Goal: Information Seeking & Learning: Find specific fact

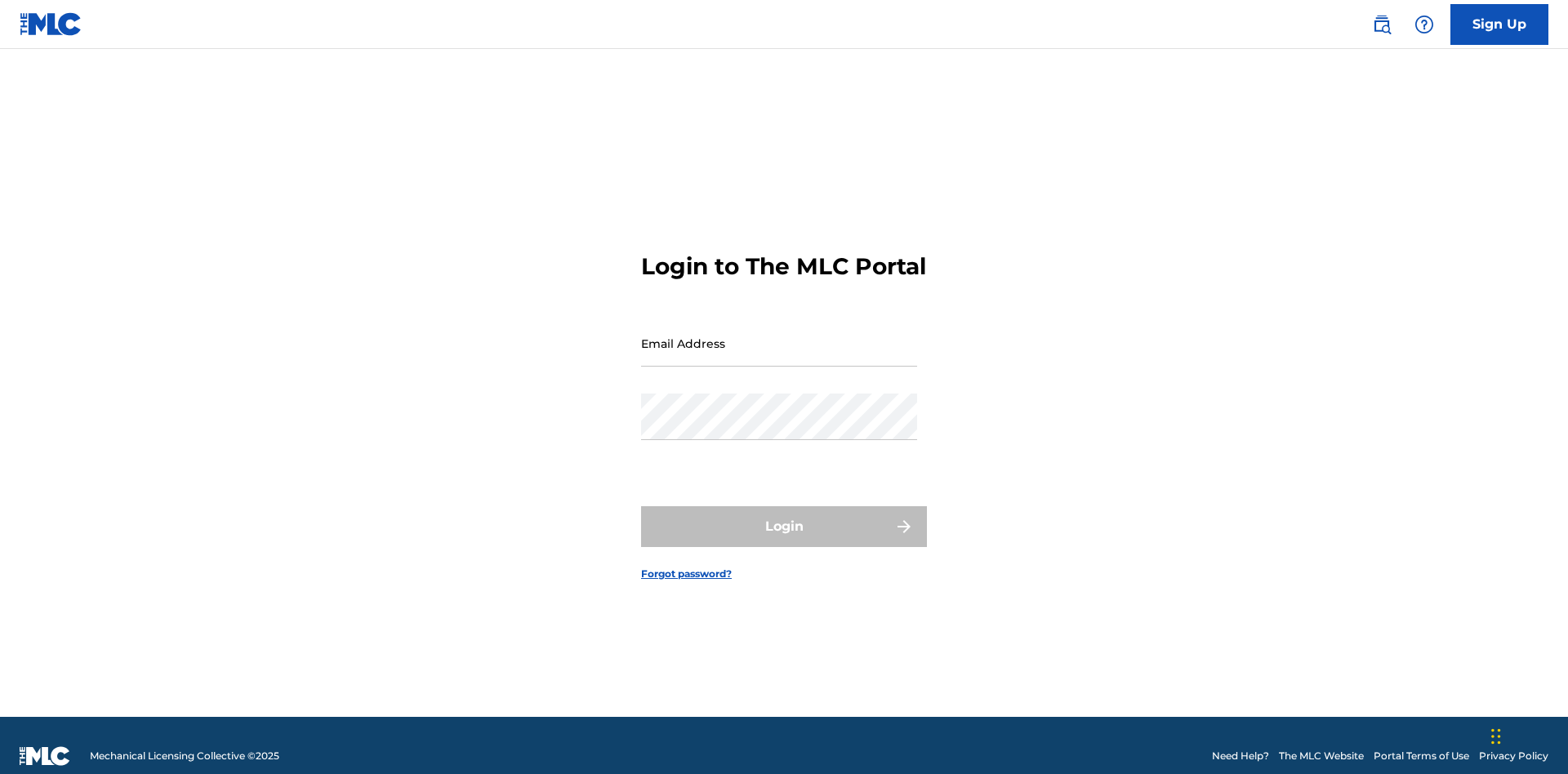
scroll to position [21, 0]
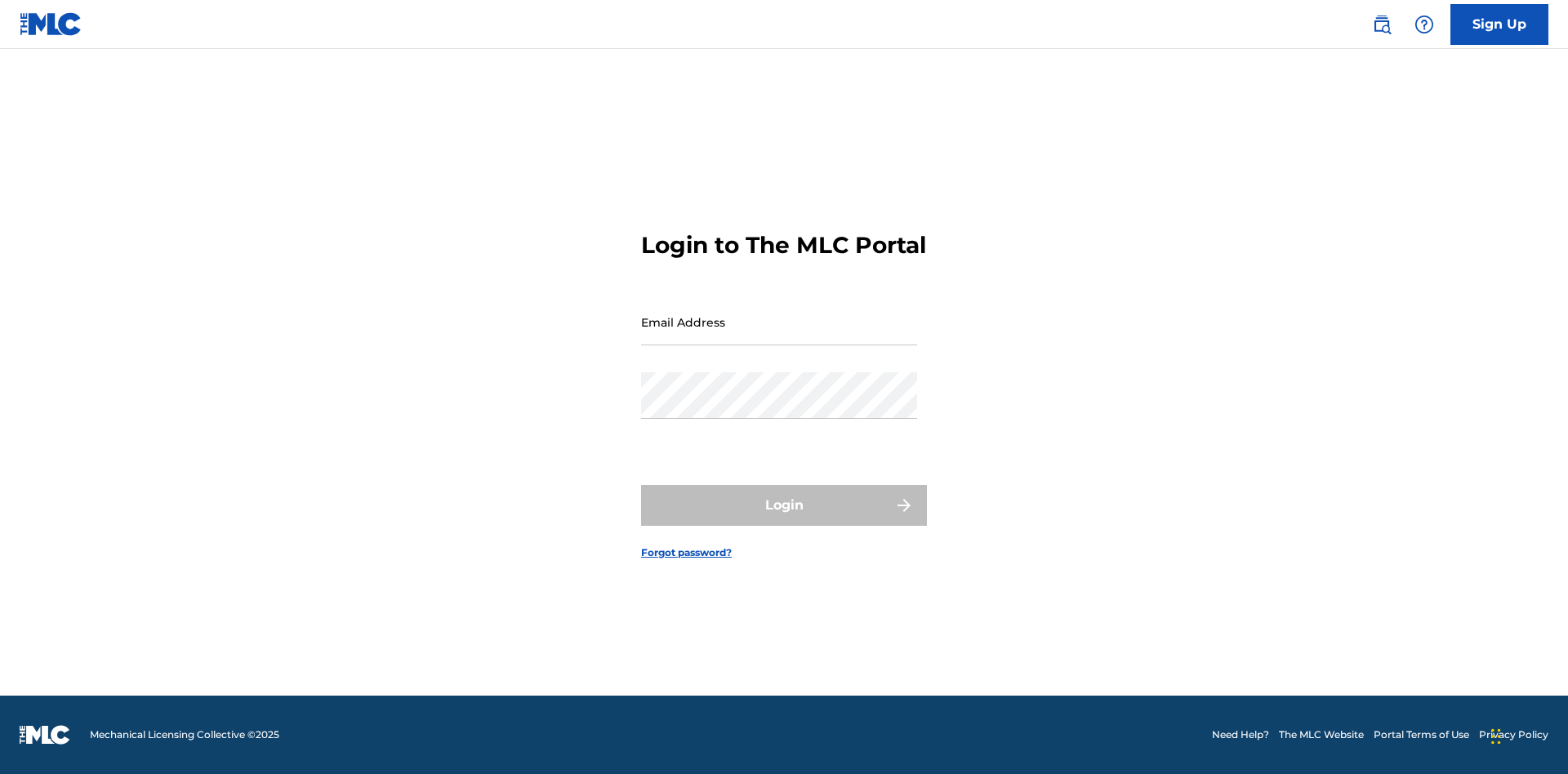
click at [779, 335] on input "Email Address" at bounding box center [779, 322] width 276 height 46
type input "[PERSON_NAME][EMAIL_ADDRESS][DOMAIN_NAME]"
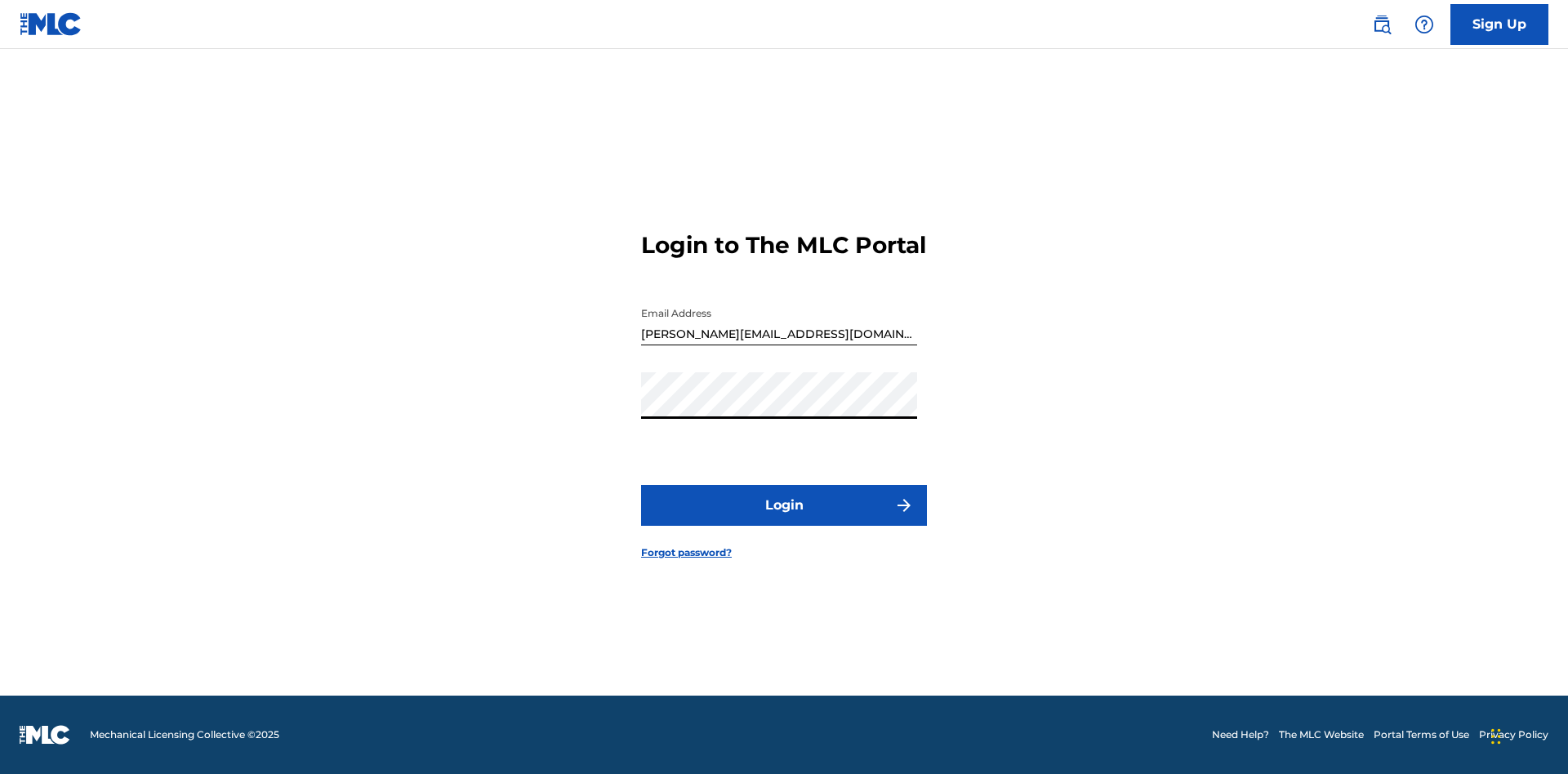
click at [784, 520] on button "Login" at bounding box center [784, 505] width 285 height 40
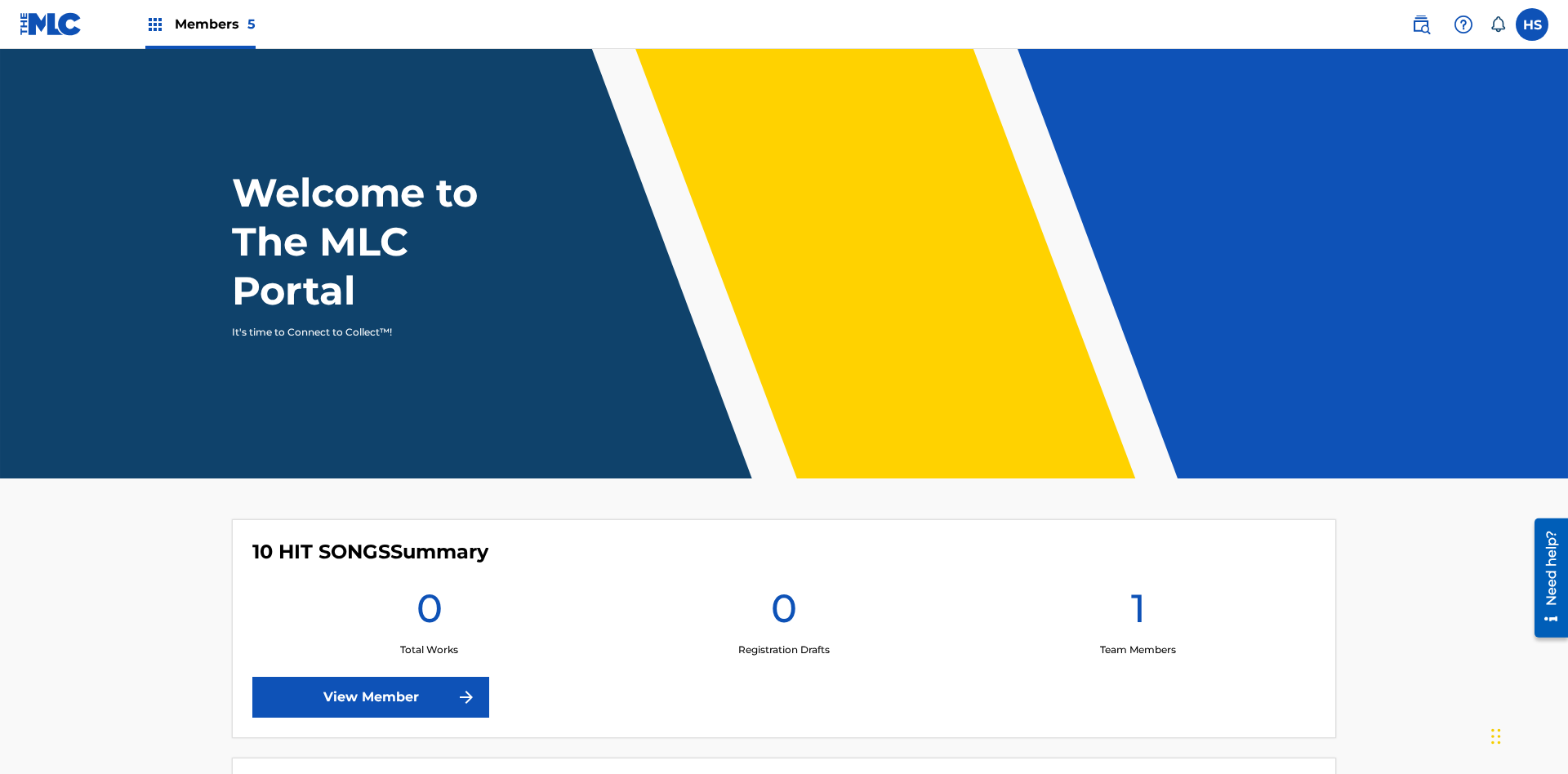
click at [200, 24] on span "Members 5" at bounding box center [215, 23] width 81 height 18
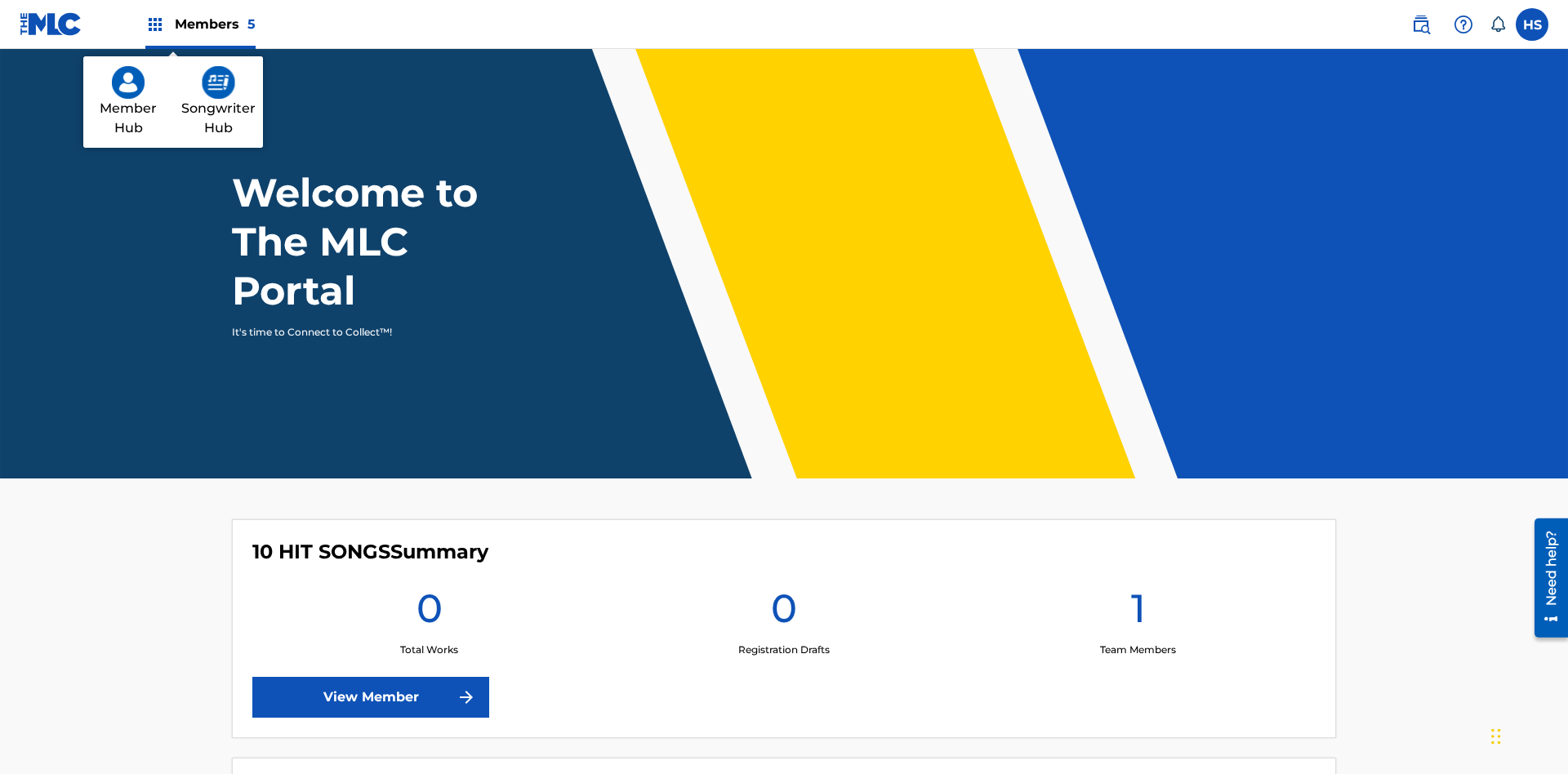
click at [218, 83] on img at bounding box center [218, 83] width 34 height 33
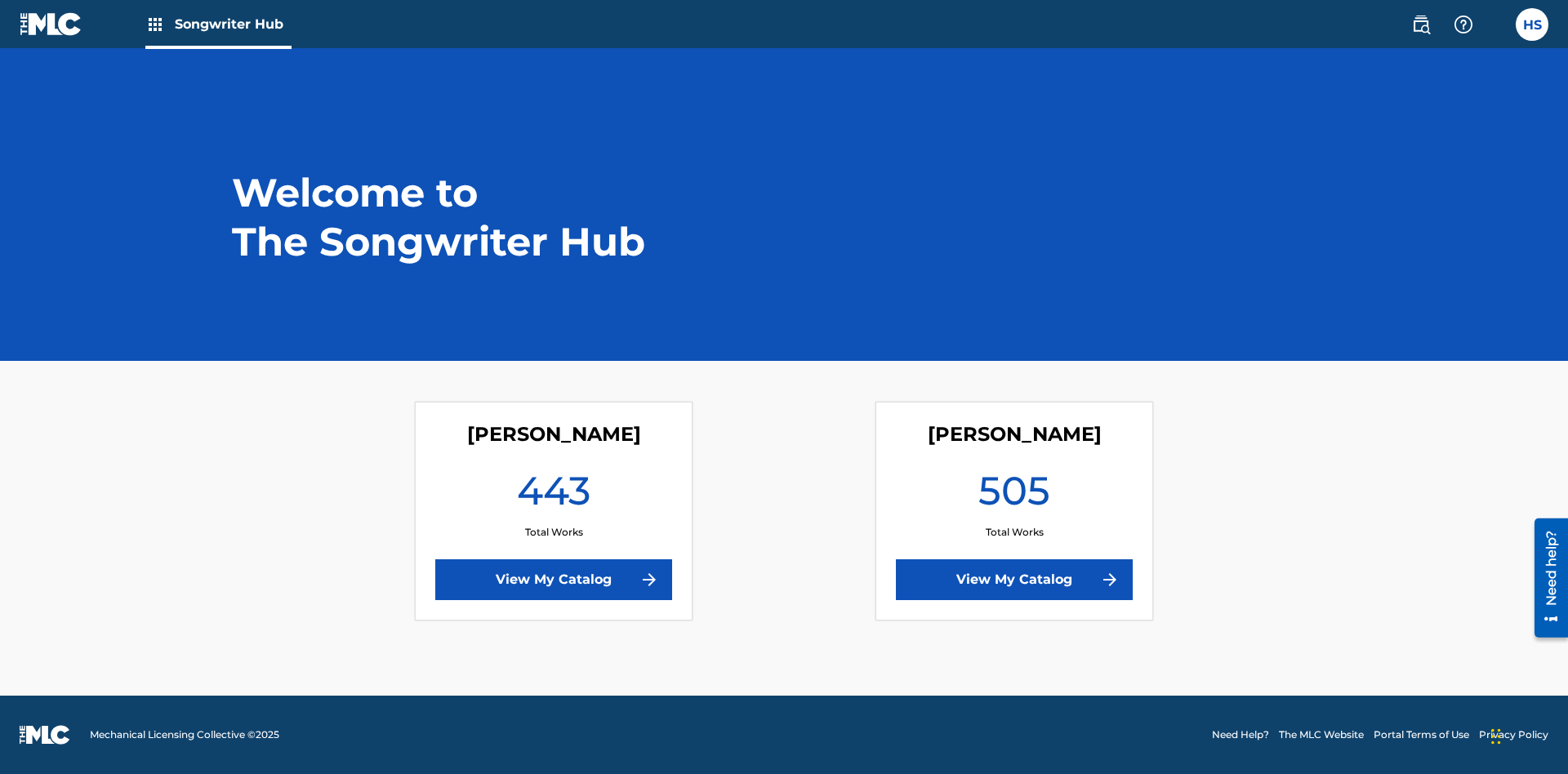
click at [554, 579] on link "View My Catalog" at bounding box center [554, 579] width 237 height 40
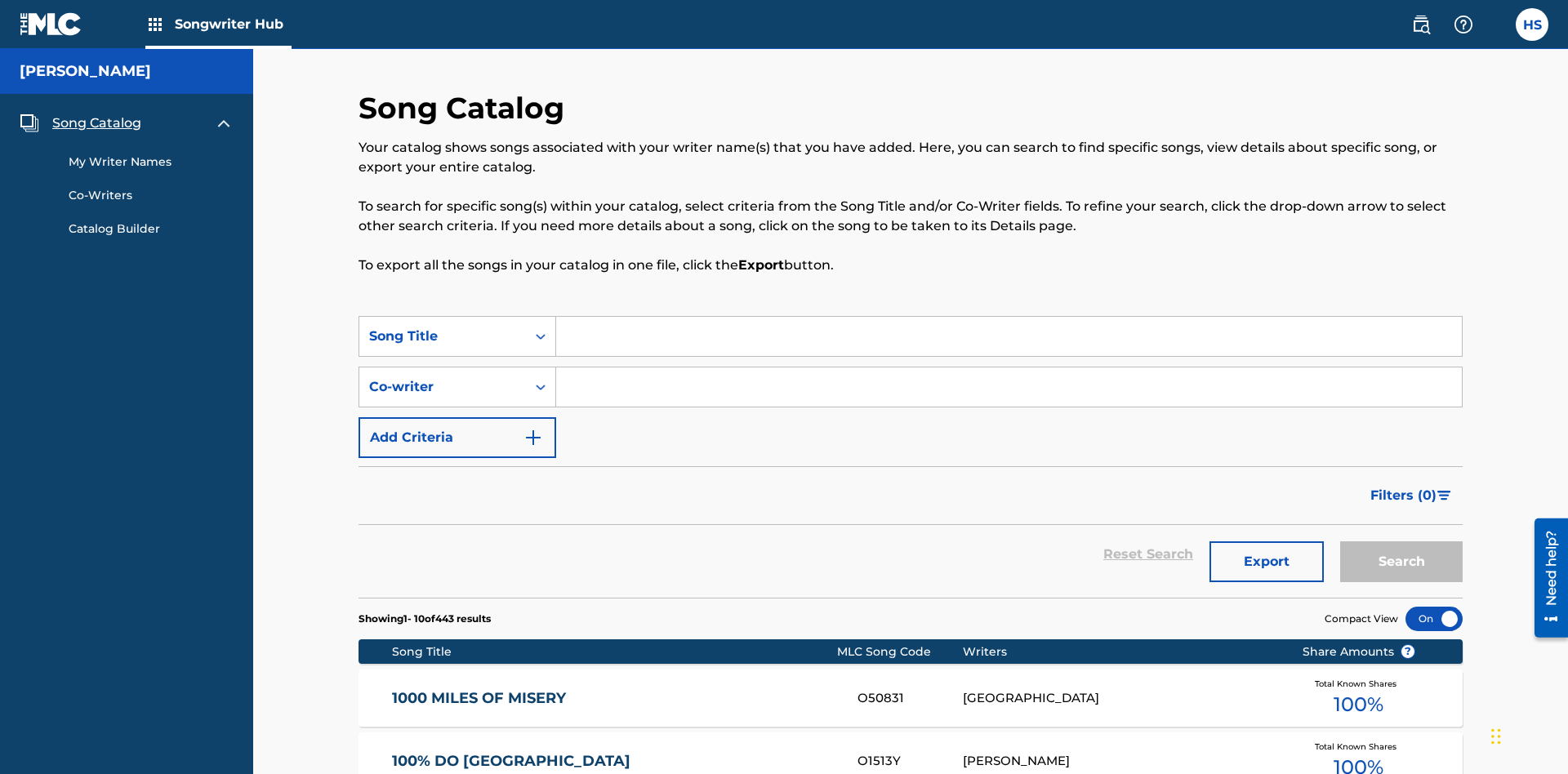
scroll to position [15, 0]
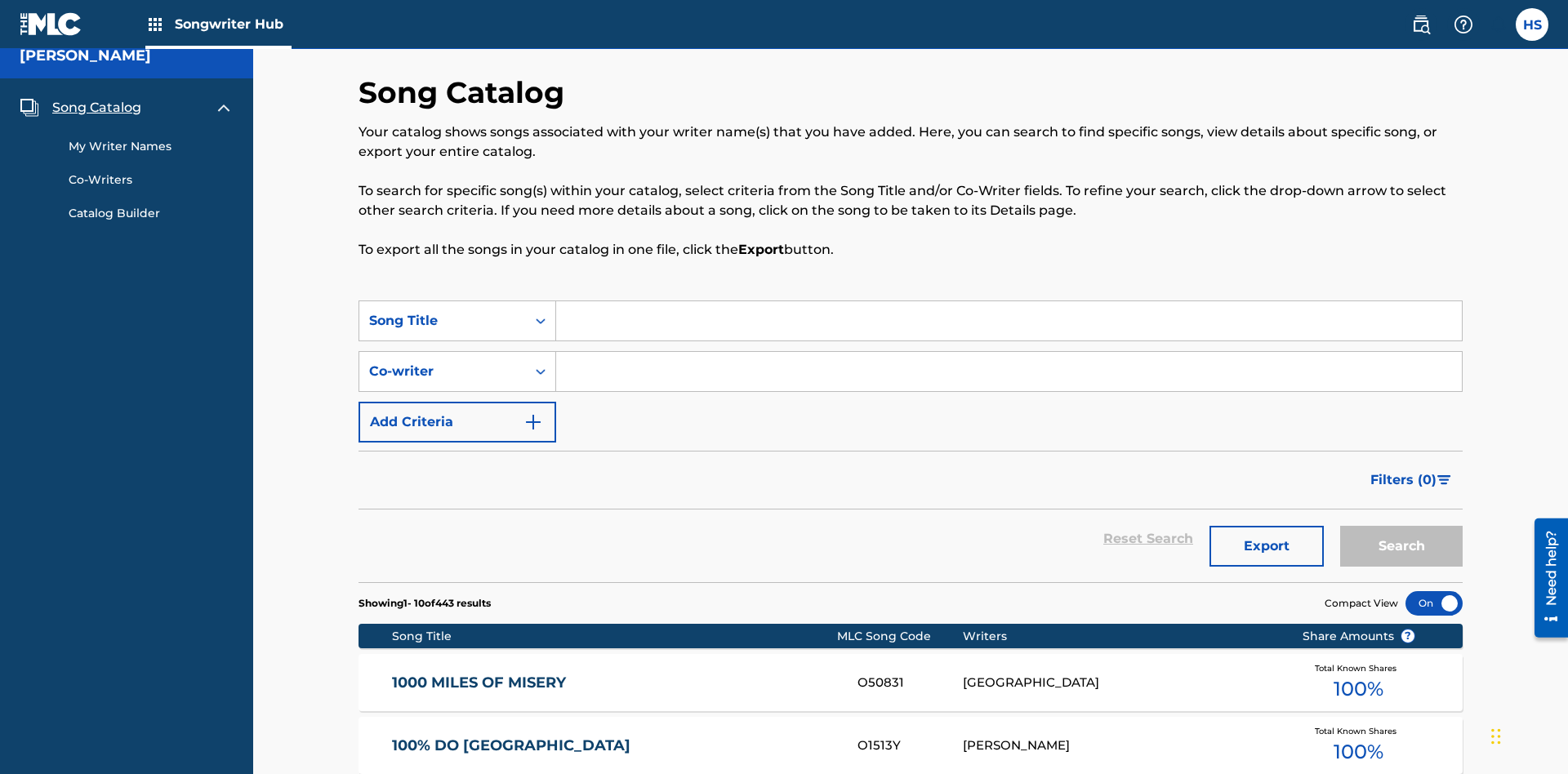
click at [96, 108] on span "Song Catalog" at bounding box center [96, 108] width 89 height 19
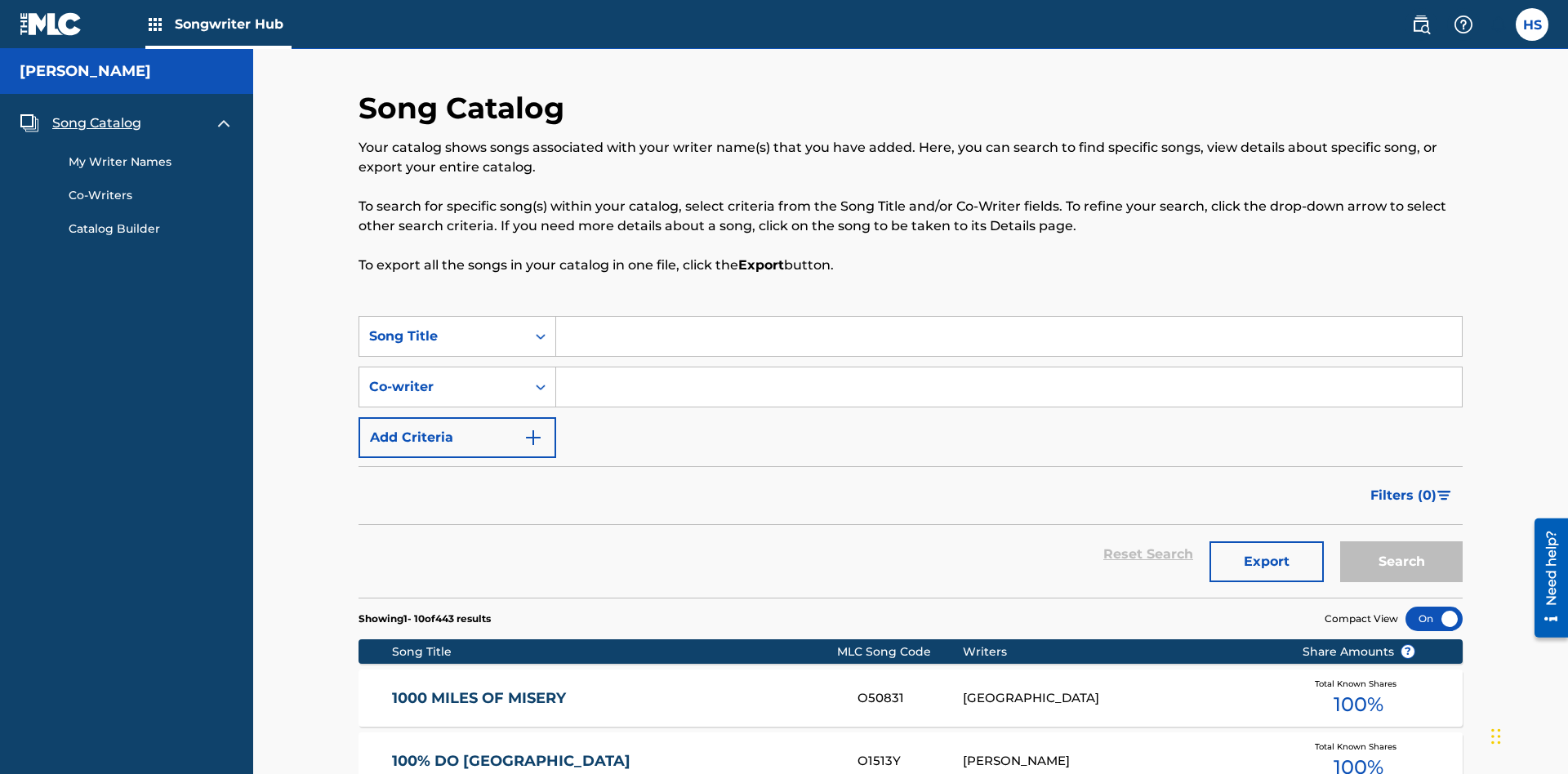
scroll to position [228, 0]
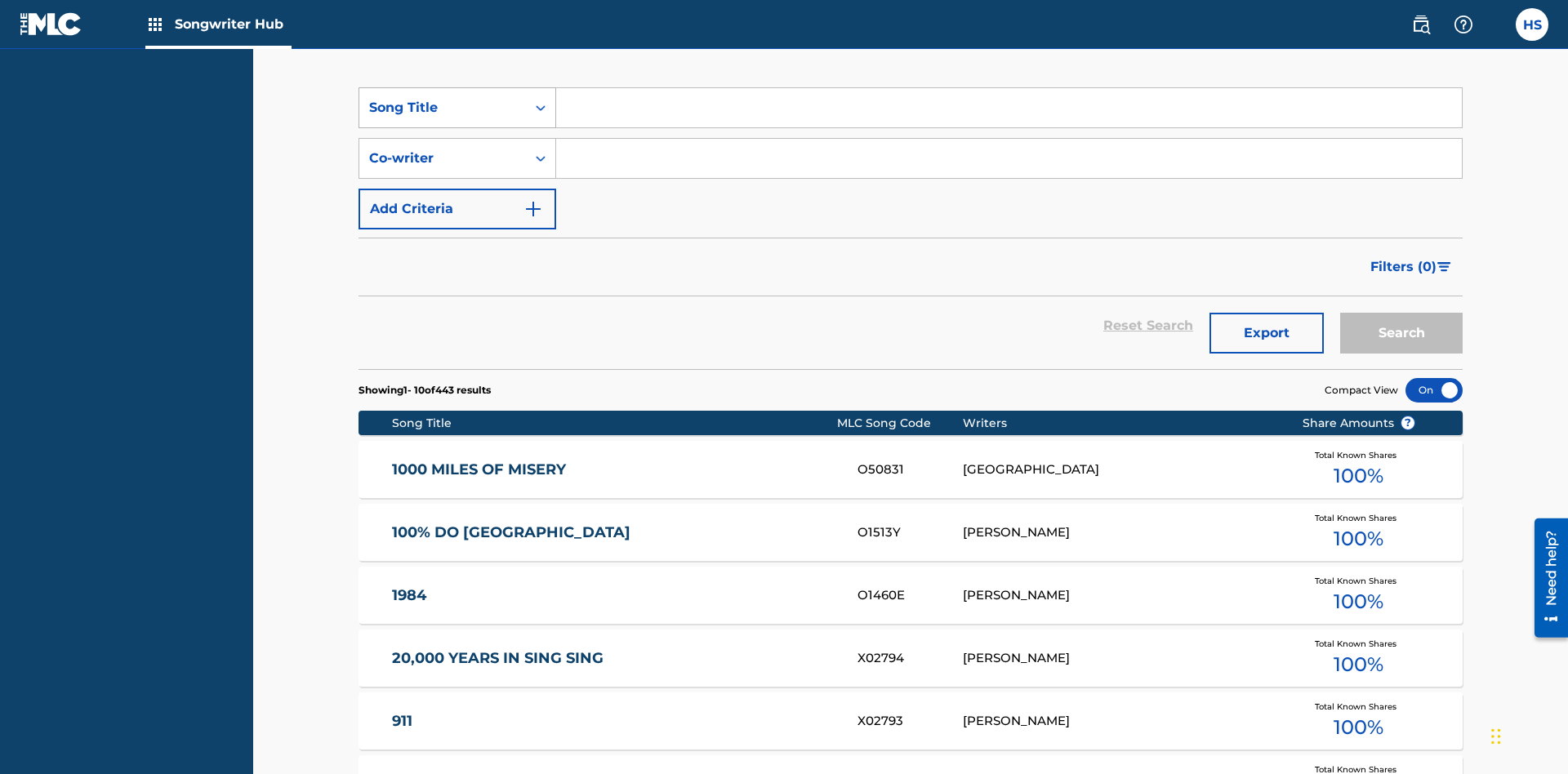
click at [443, 108] on div "Song Title" at bounding box center [443, 108] width 147 height 19
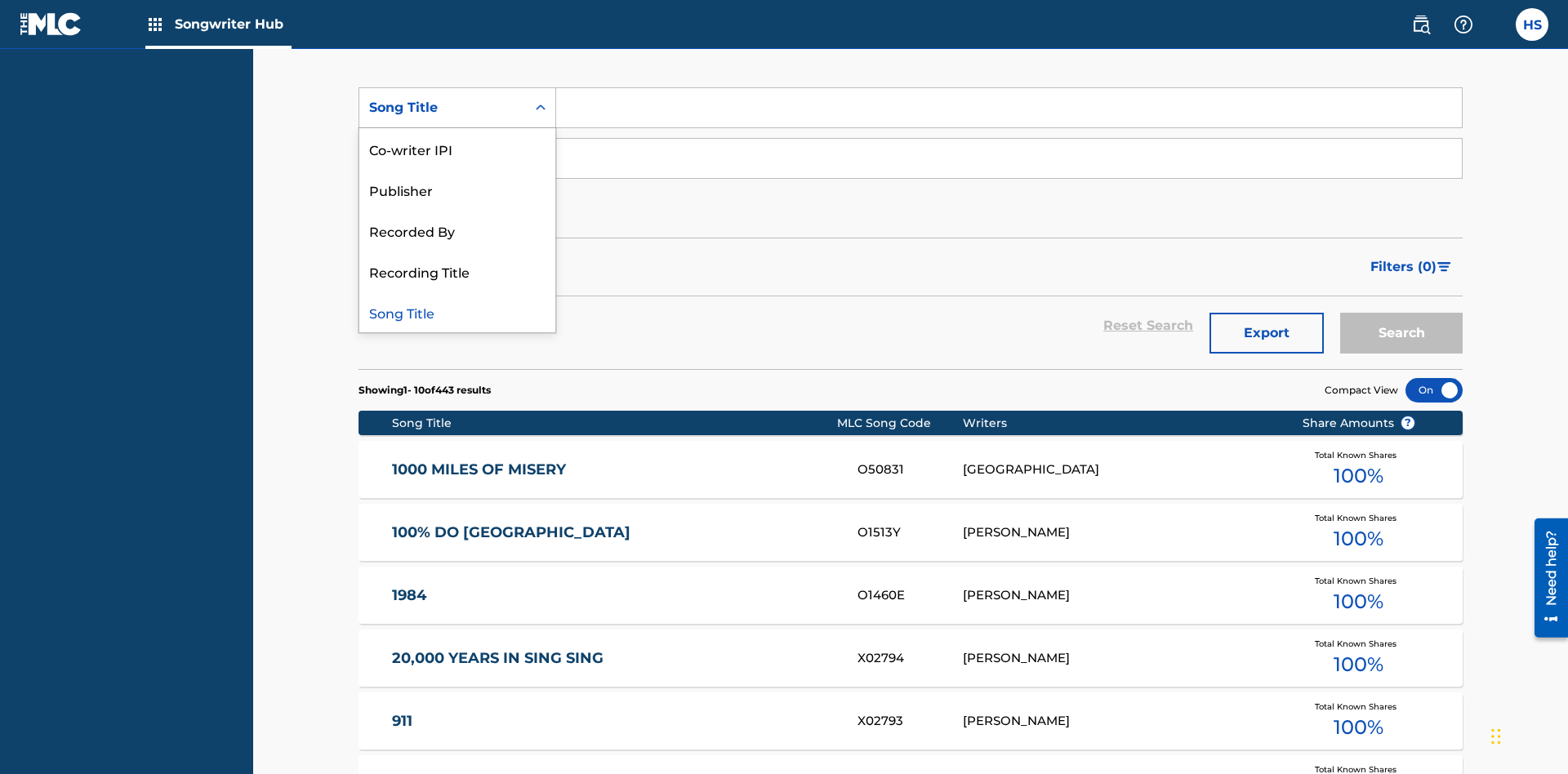
click at [457, 312] on div "Song Title" at bounding box center [457, 311] width 196 height 40
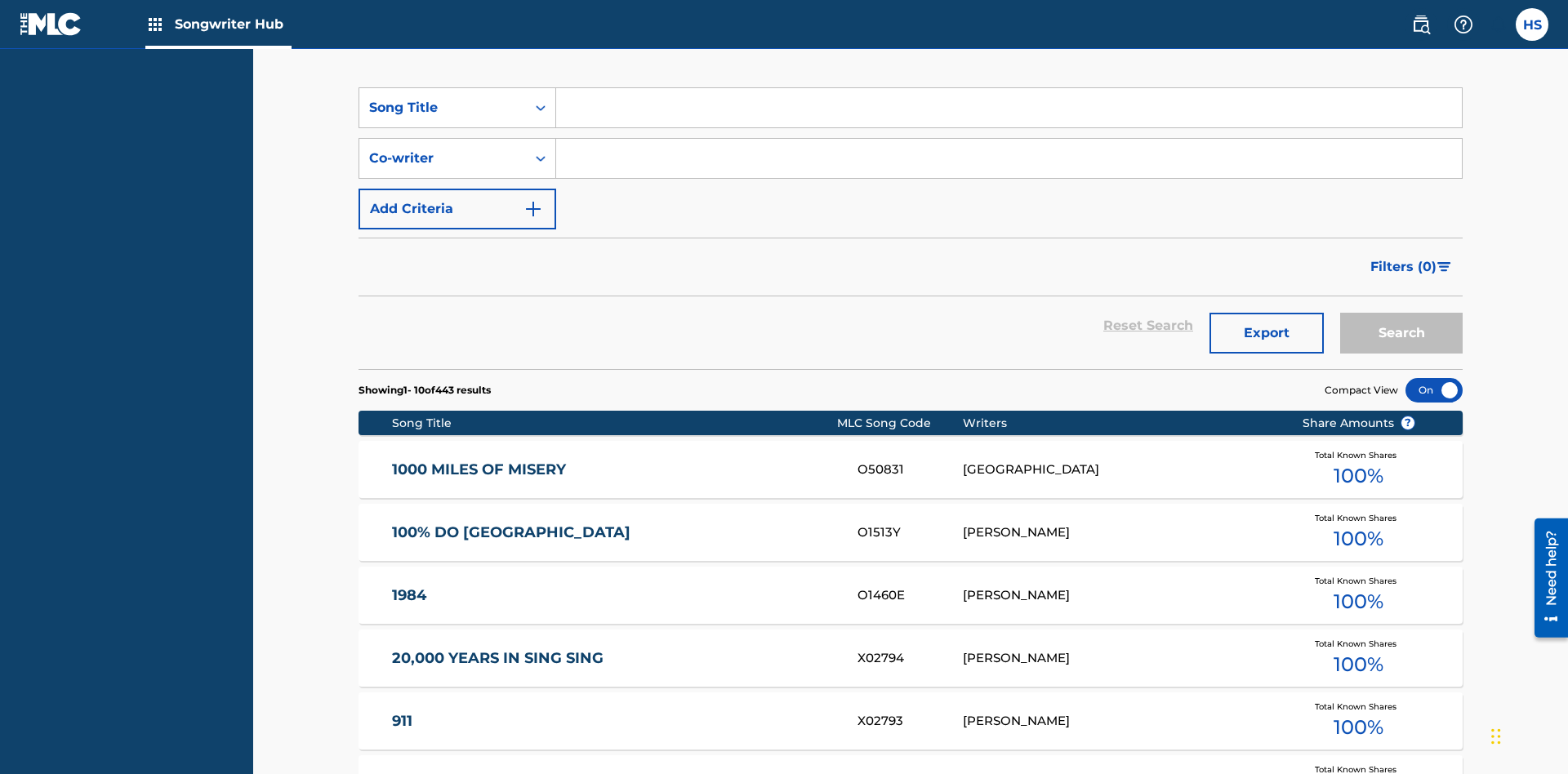
scroll to position [280, 0]
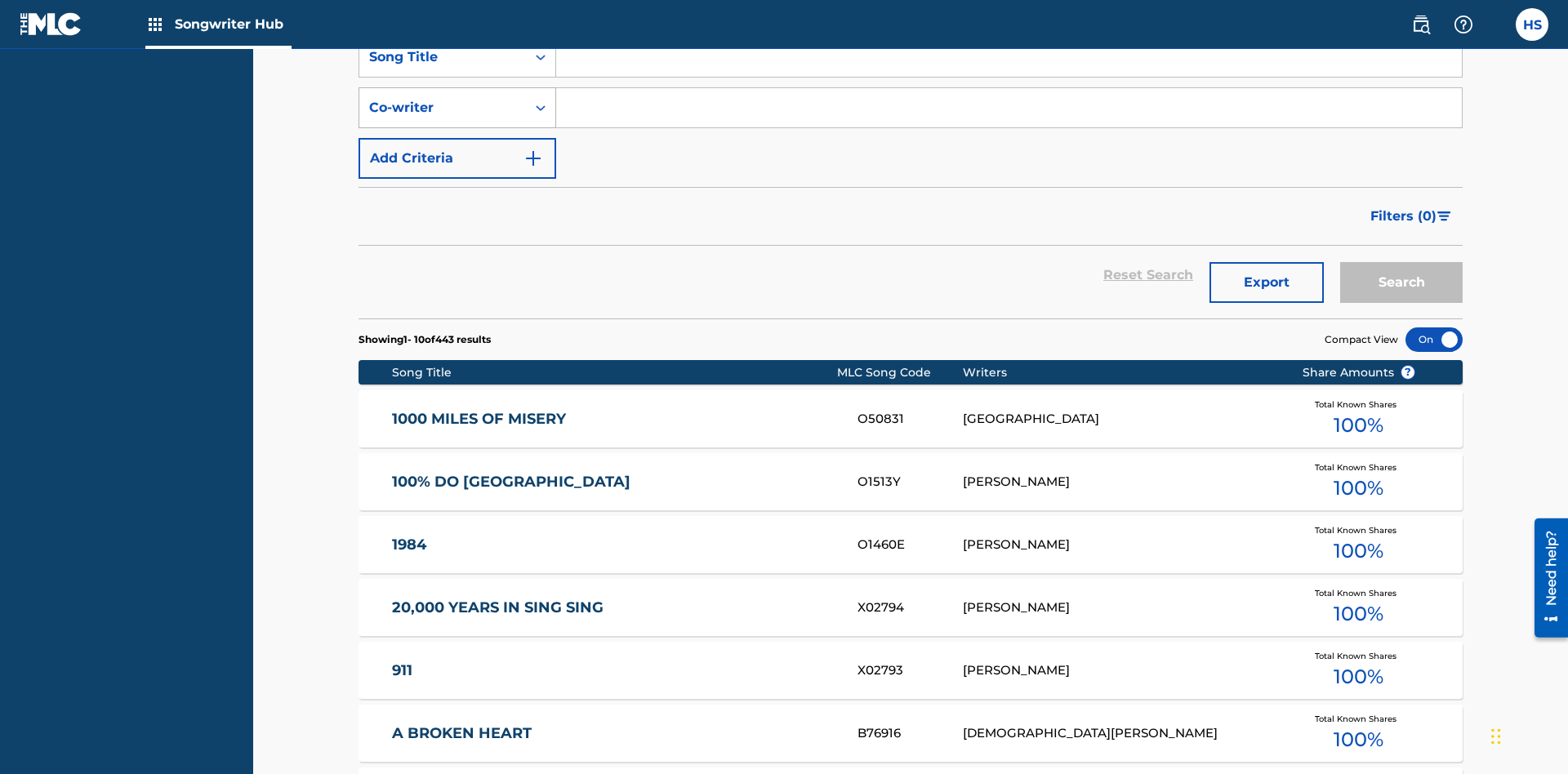
click at [443, 108] on div "Co-writer" at bounding box center [443, 108] width 147 height 19
click at [457, 312] on div "Co-writer" at bounding box center [457, 311] width 196 height 40
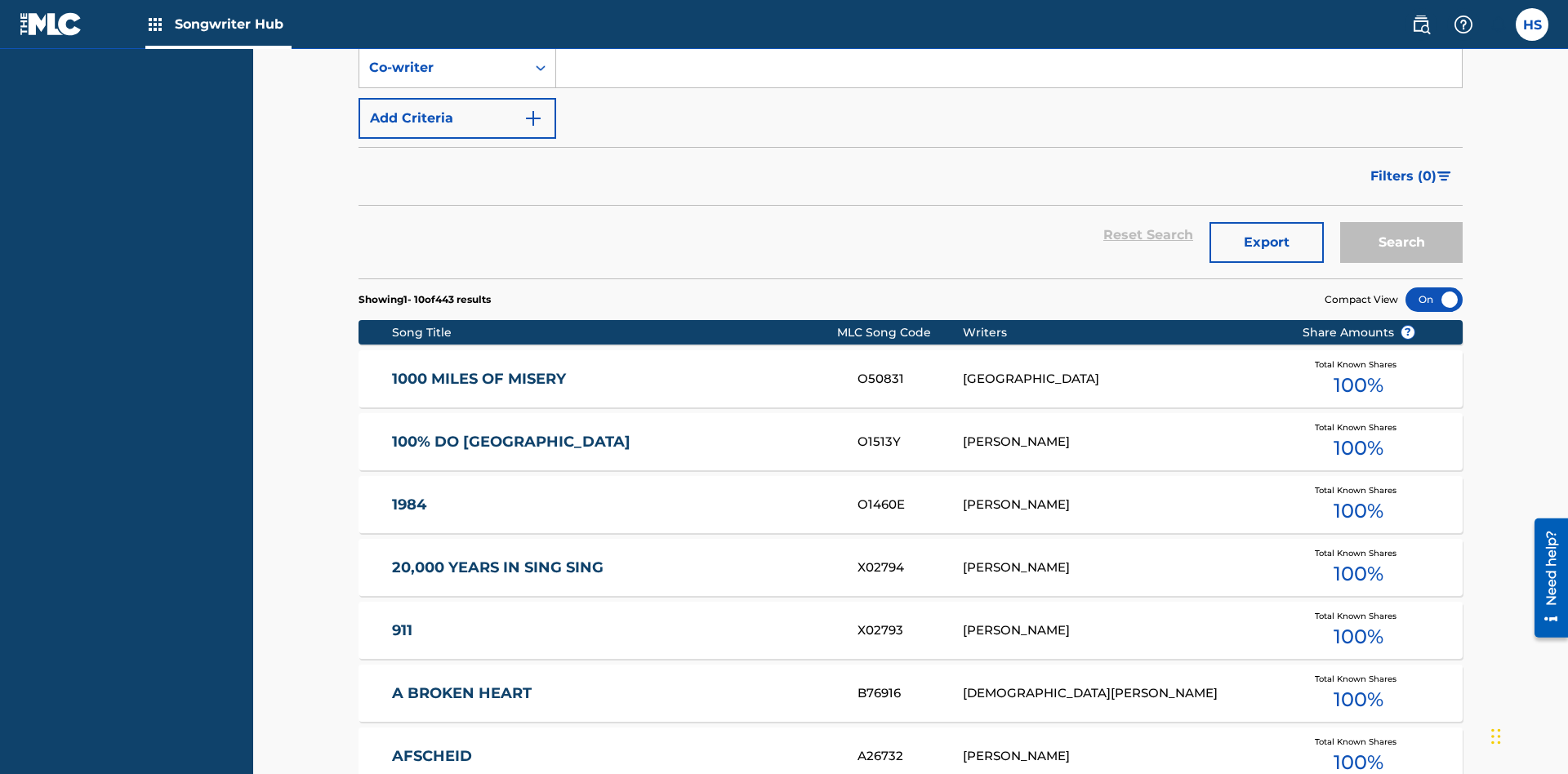
click at [457, 119] on button "Add Criteria" at bounding box center [457, 119] width 198 height 40
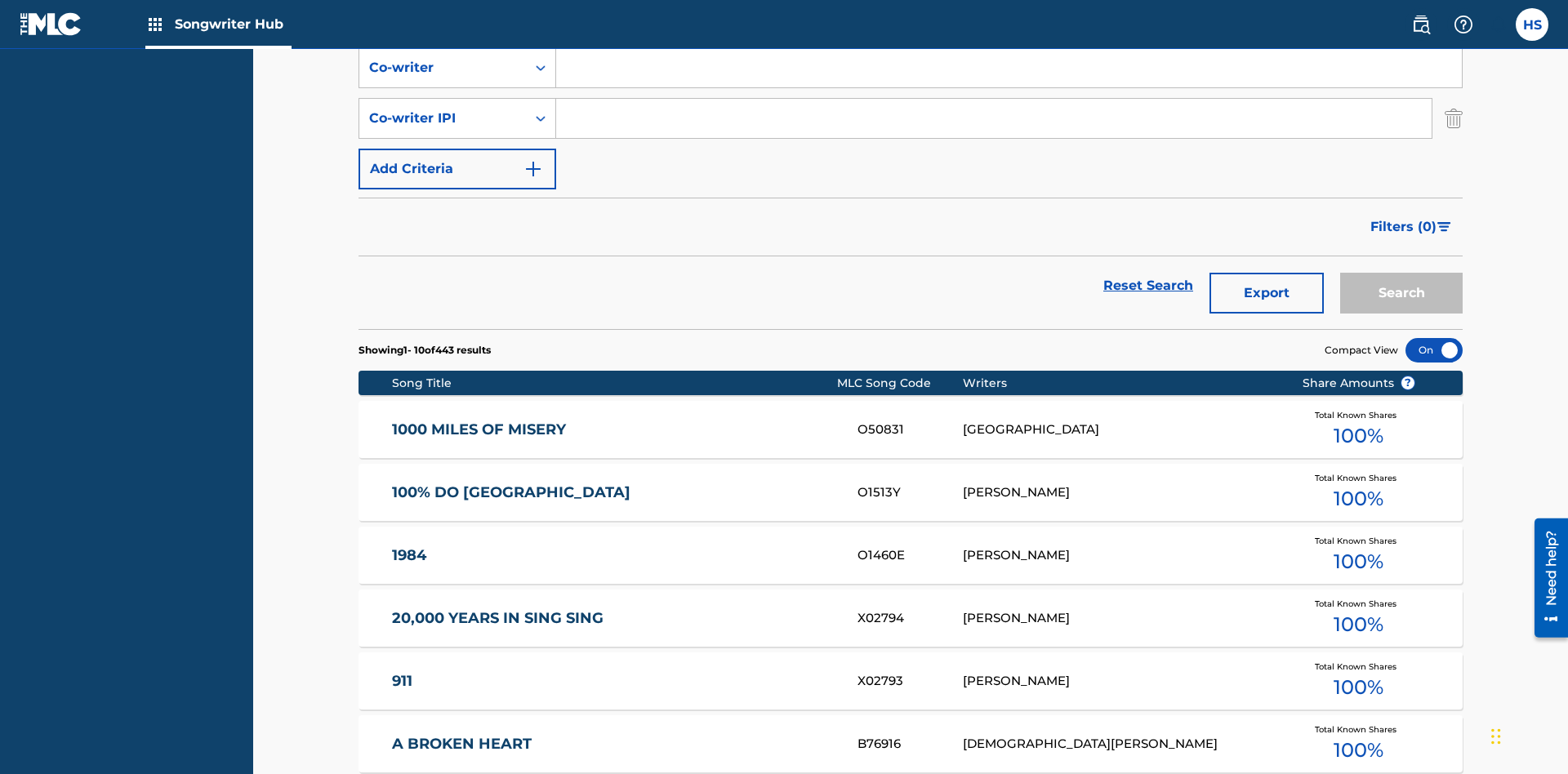
scroll to position [330, 0]
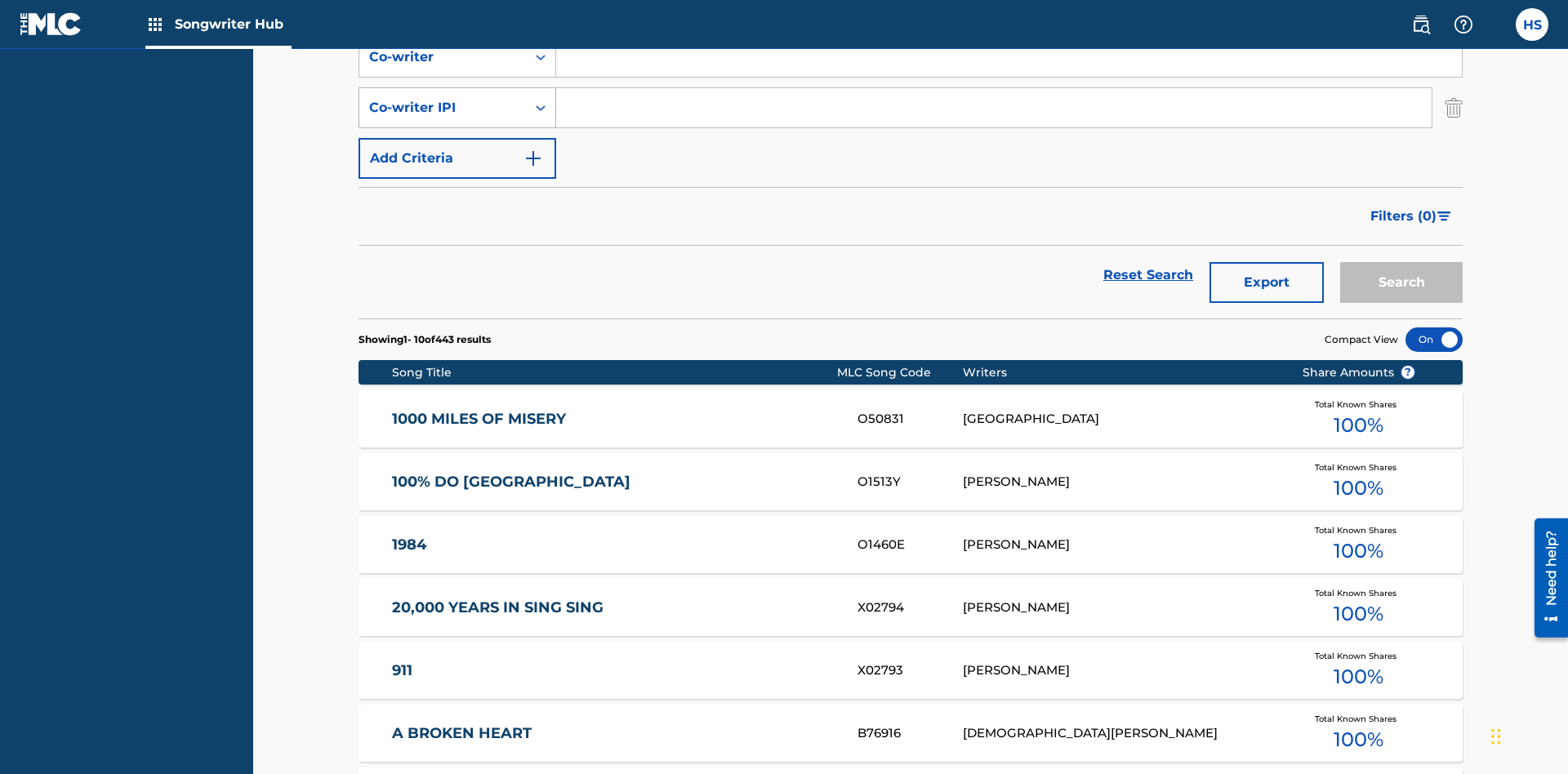
click at [443, 108] on div "Co-writer IPI" at bounding box center [443, 108] width 147 height 19
click at [457, 271] on div "Co-writer IPI" at bounding box center [457, 271] width 196 height 40
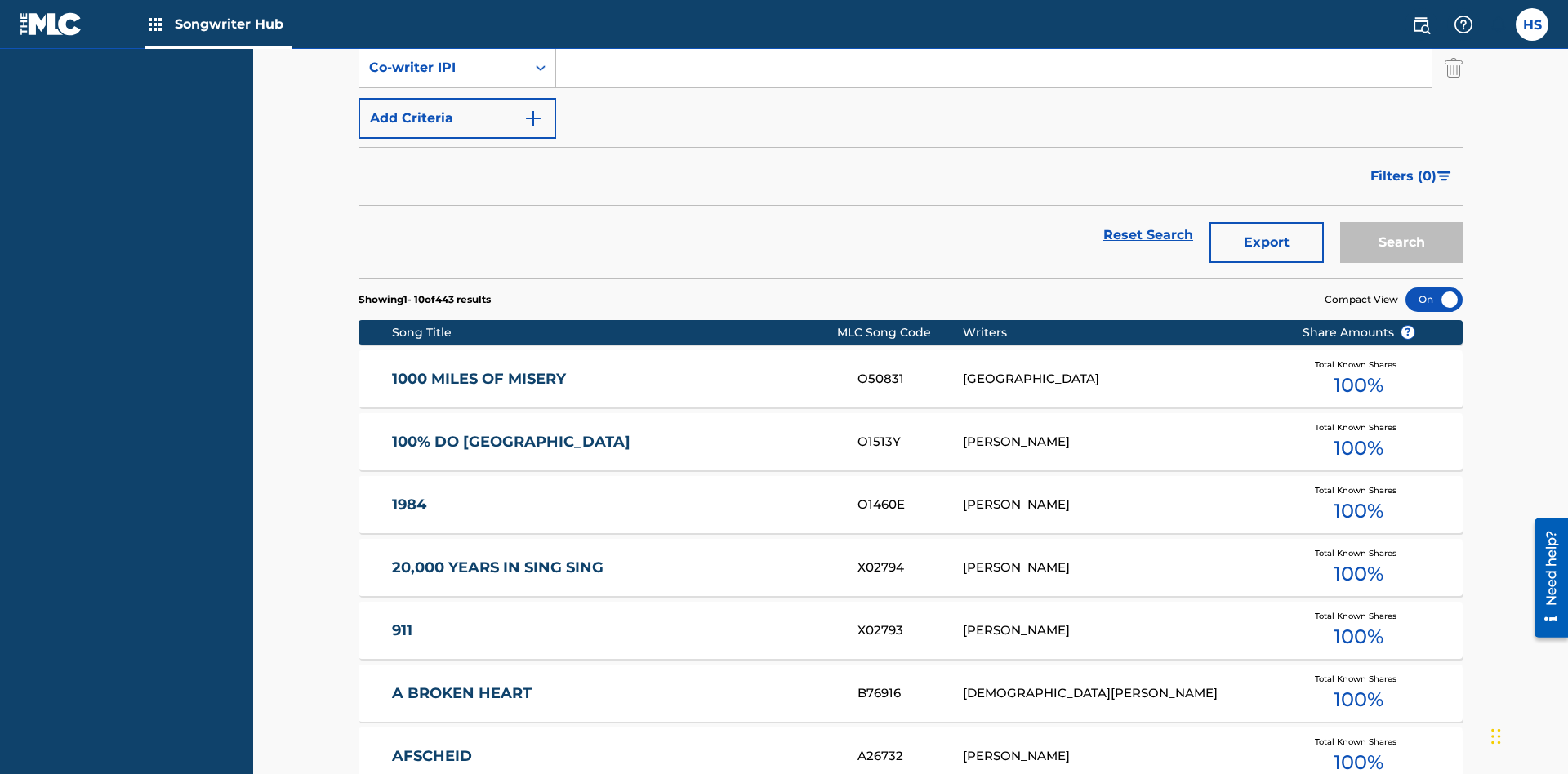
click at [457, 119] on button "Add Criteria" at bounding box center [457, 119] width 198 height 40
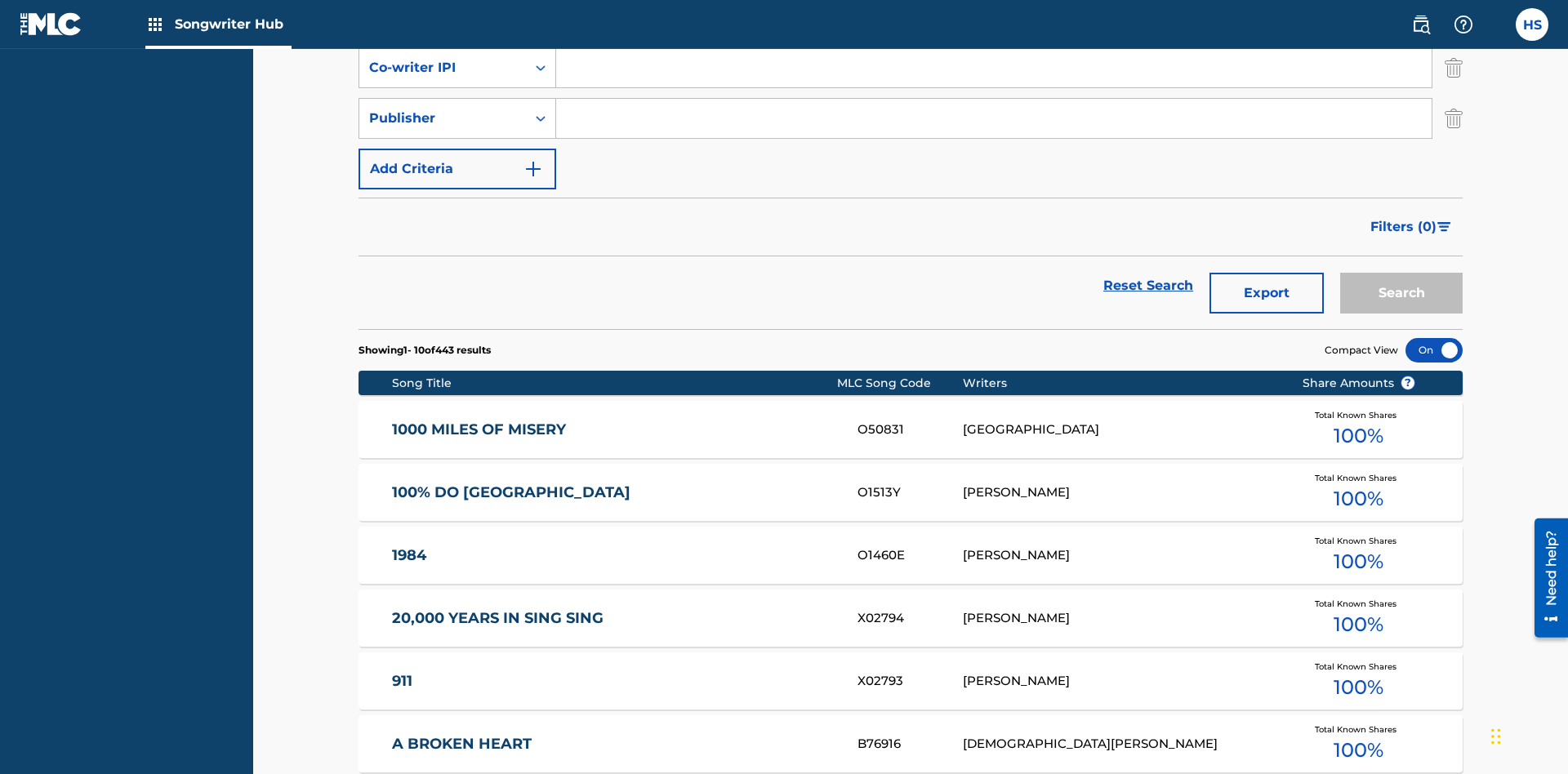
scroll to position [381, 0]
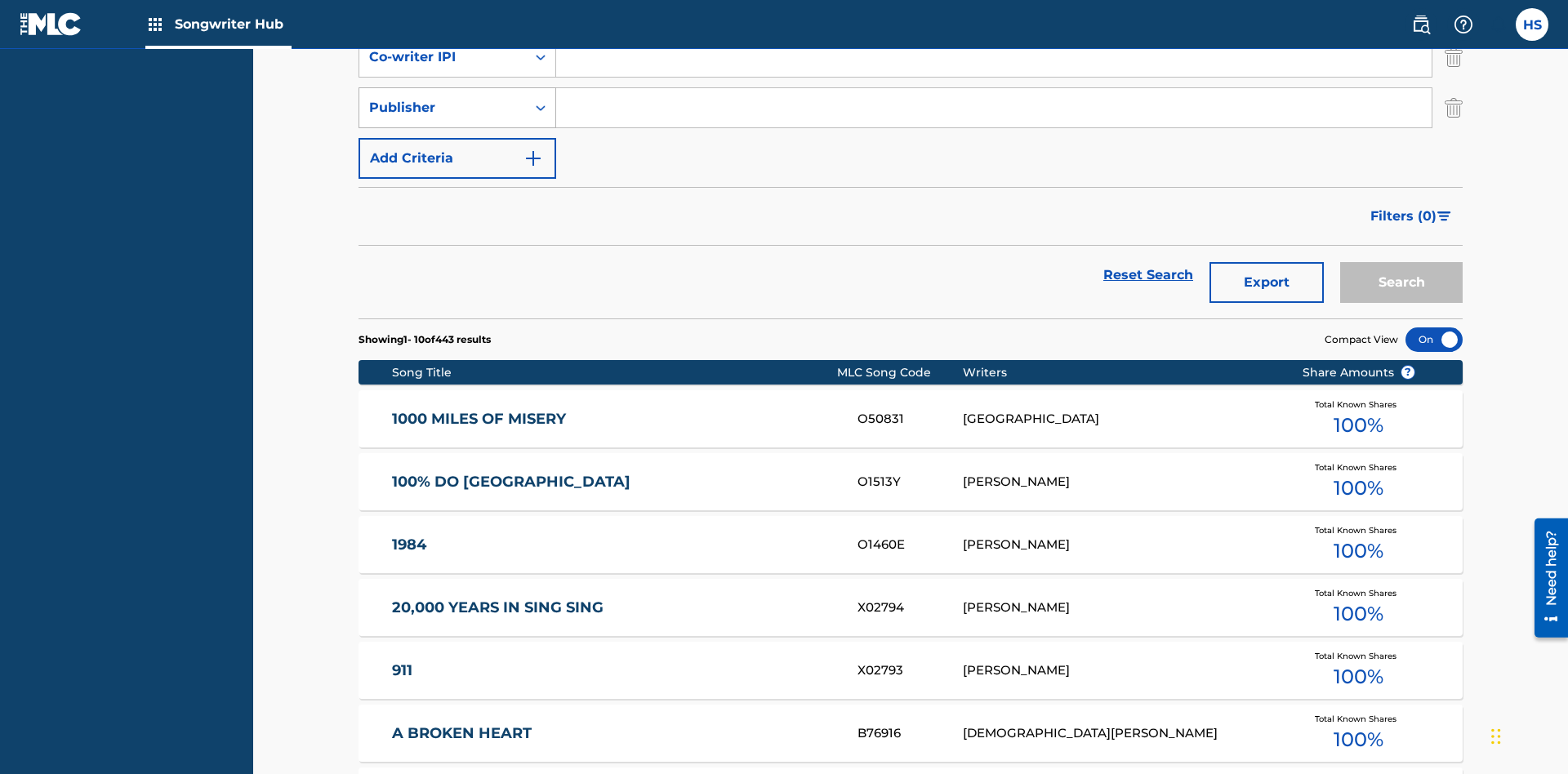
click at [443, 108] on div "Publisher" at bounding box center [443, 108] width 147 height 19
click at [457, 148] on div "Recorded By" at bounding box center [457, 148] width 196 height 40
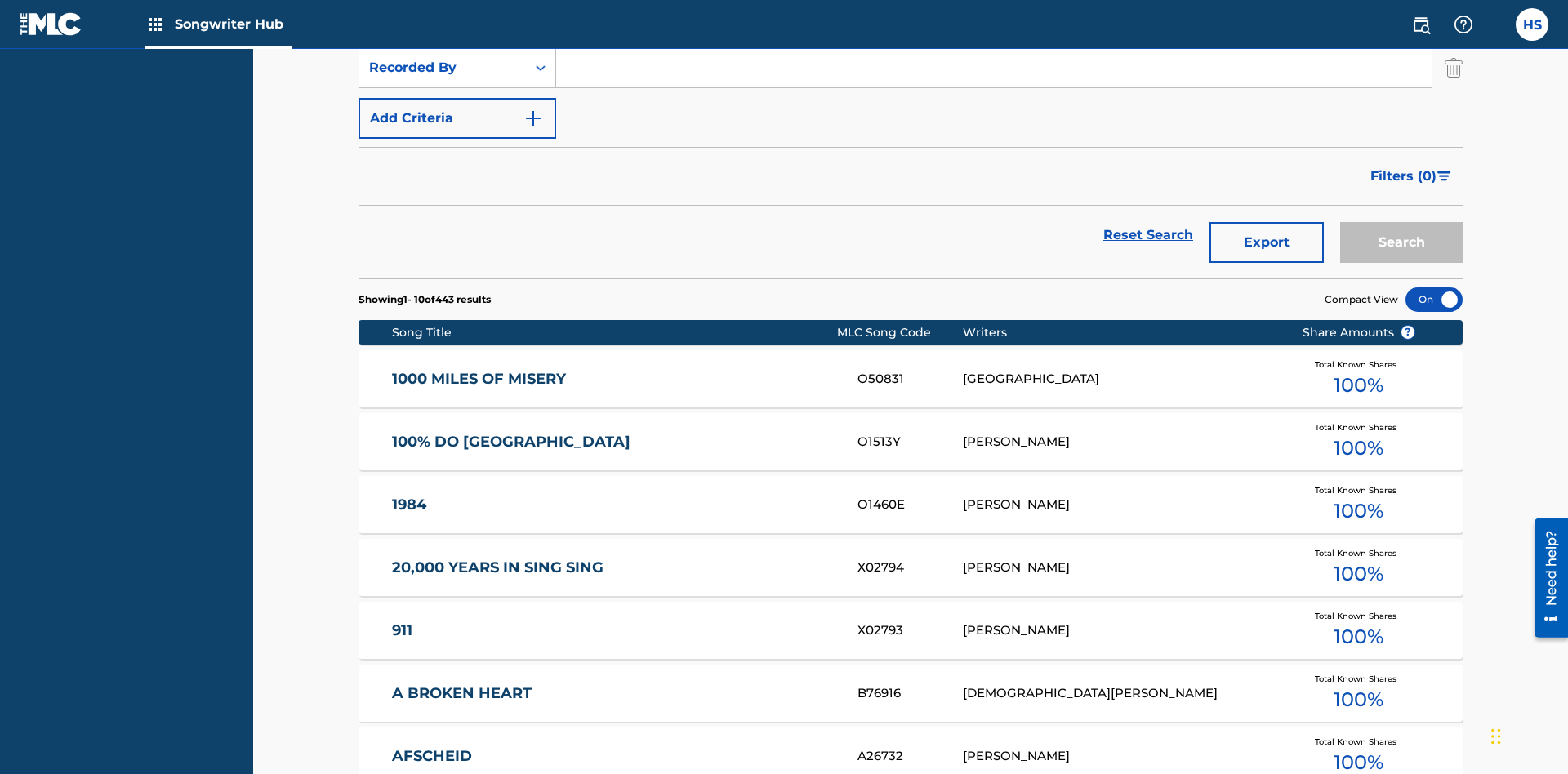
click at [457, 119] on button "Add Criteria" at bounding box center [457, 119] width 198 height 40
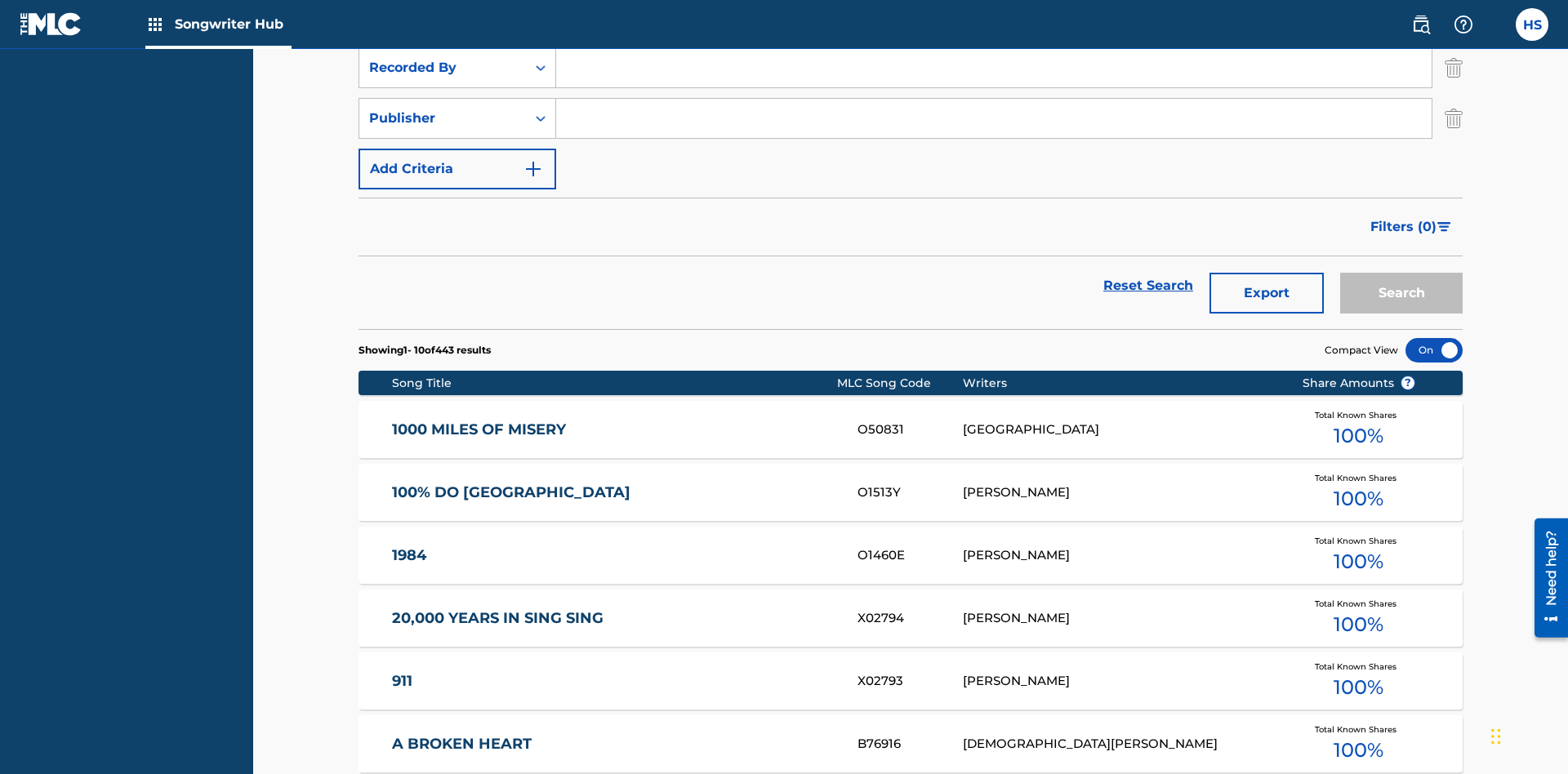
scroll to position [431, 0]
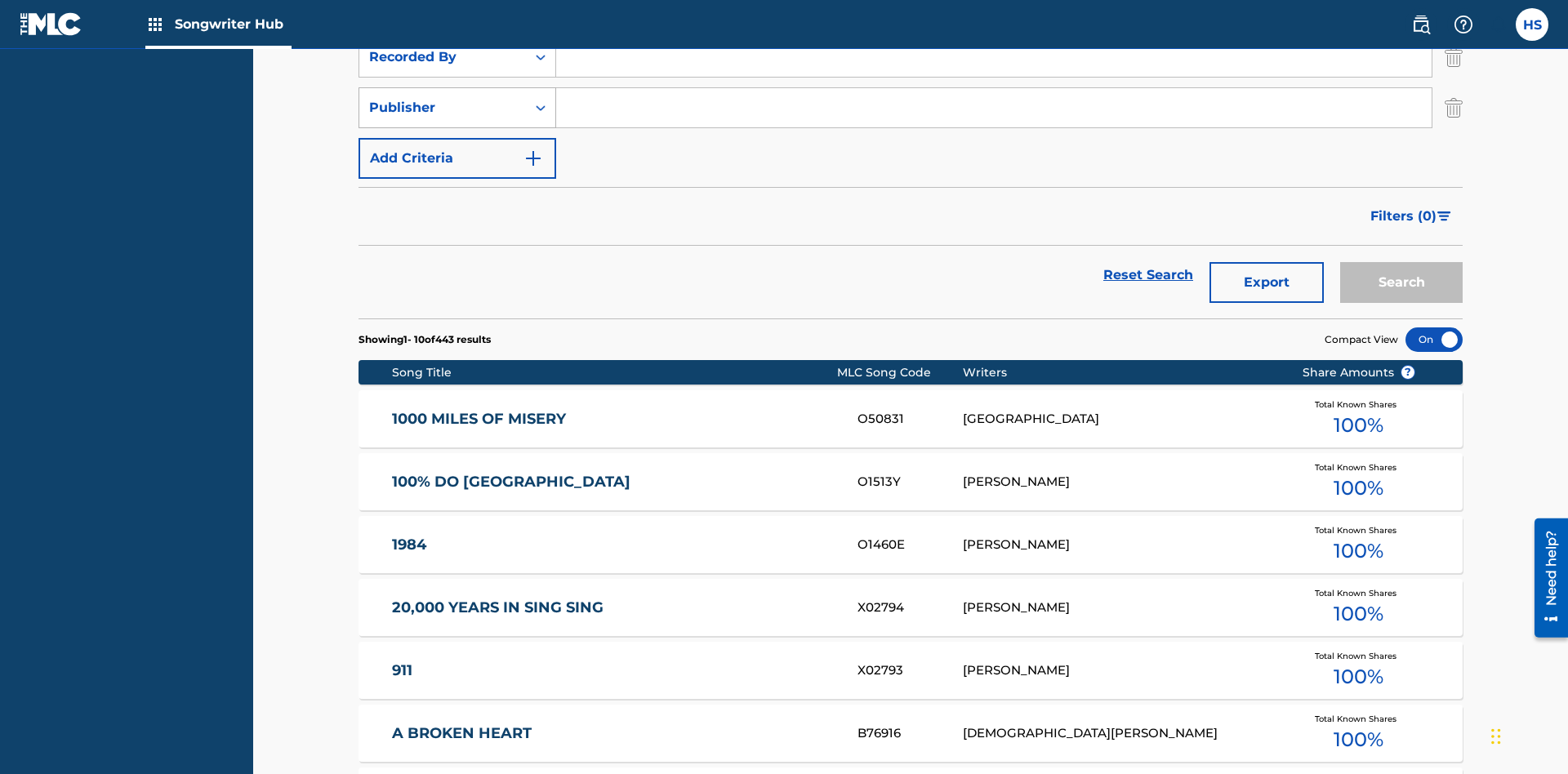
click at [443, 108] on div "Publisher" at bounding box center [443, 108] width 147 height 19
click at [457, 190] on div "Publisher" at bounding box center [457, 189] width 196 height 40
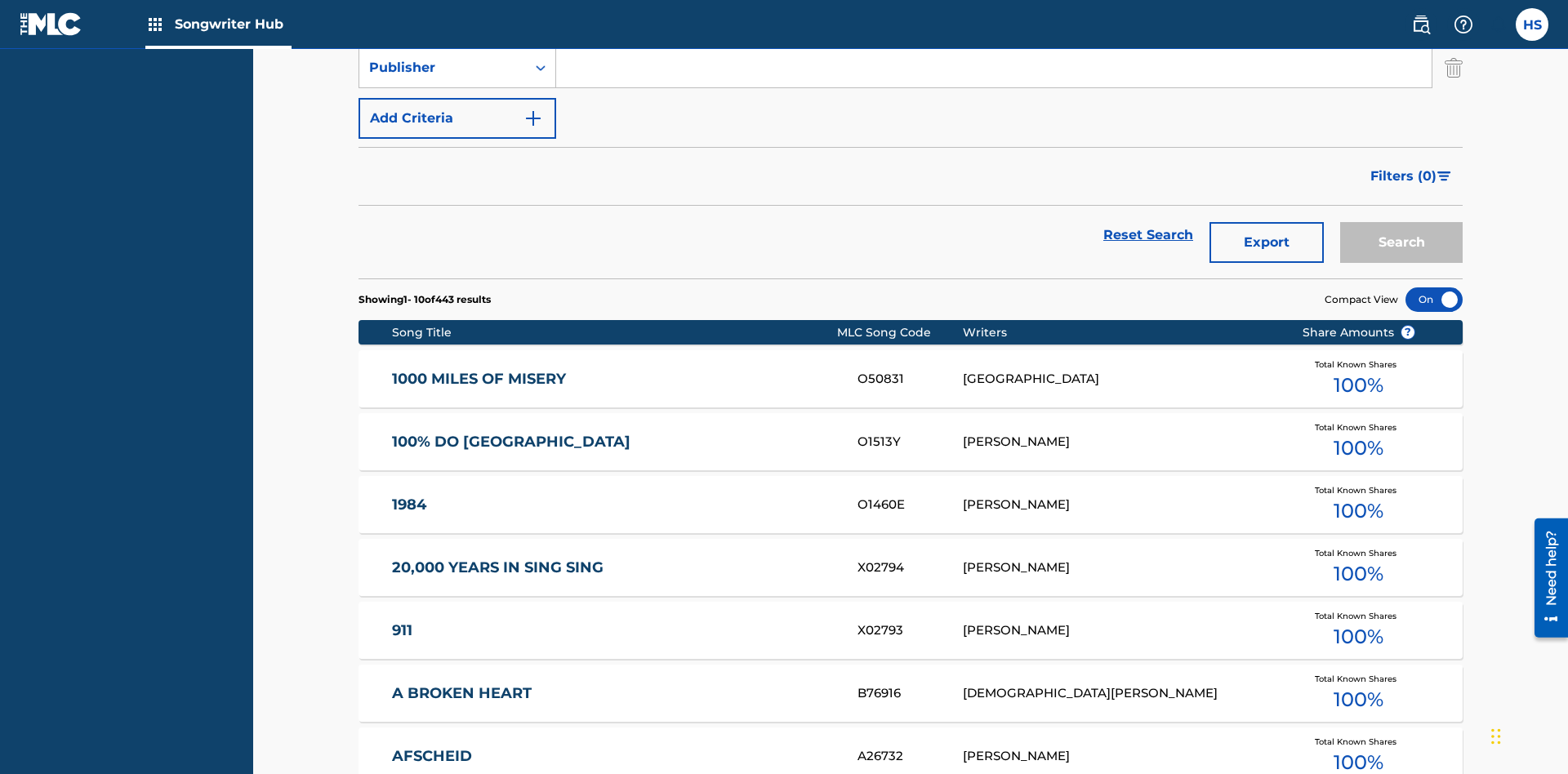
click at [457, 119] on button "Add Criteria" at bounding box center [457, 119] width 198 height 40
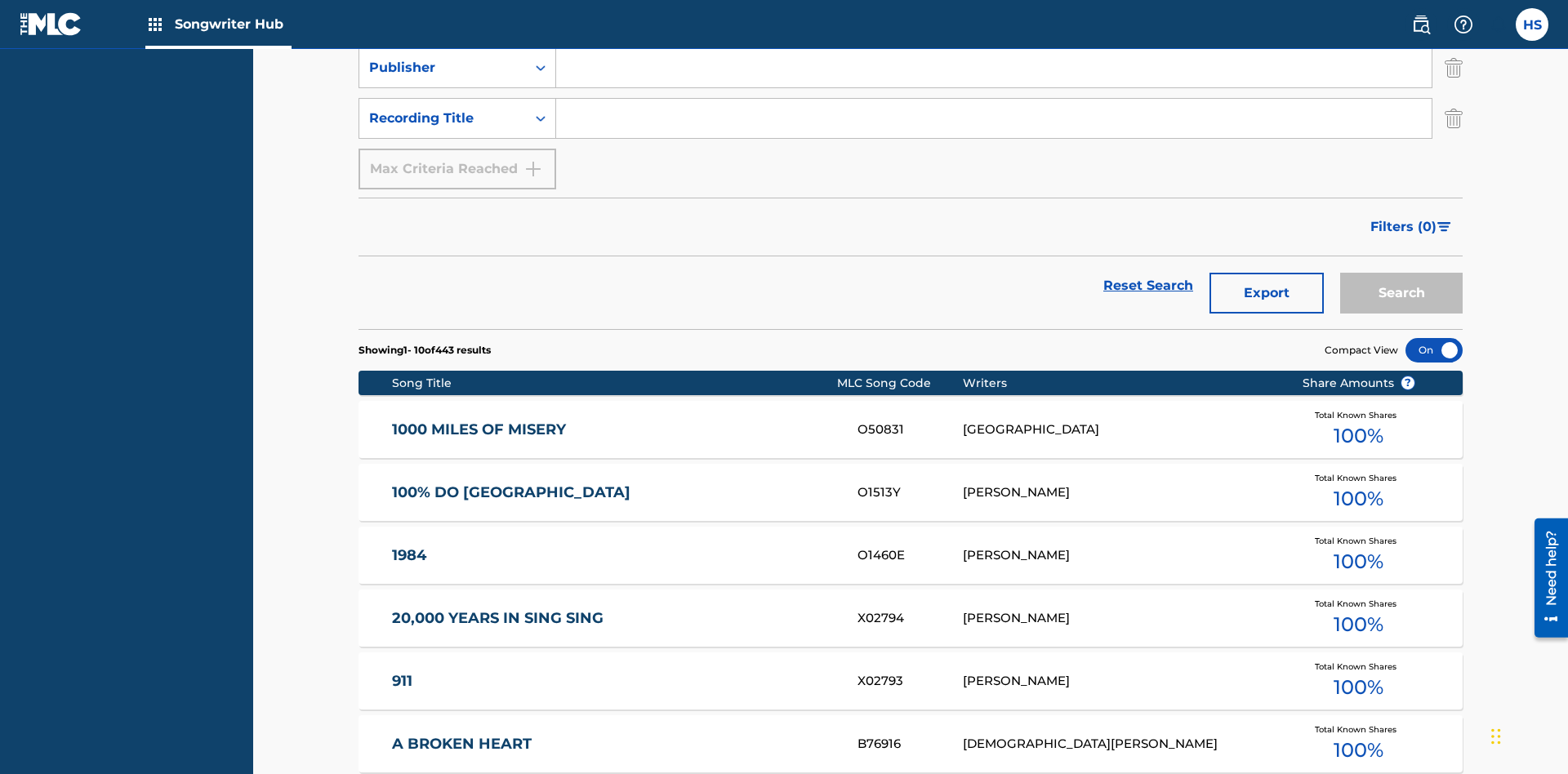
scroll to position [482, 0]
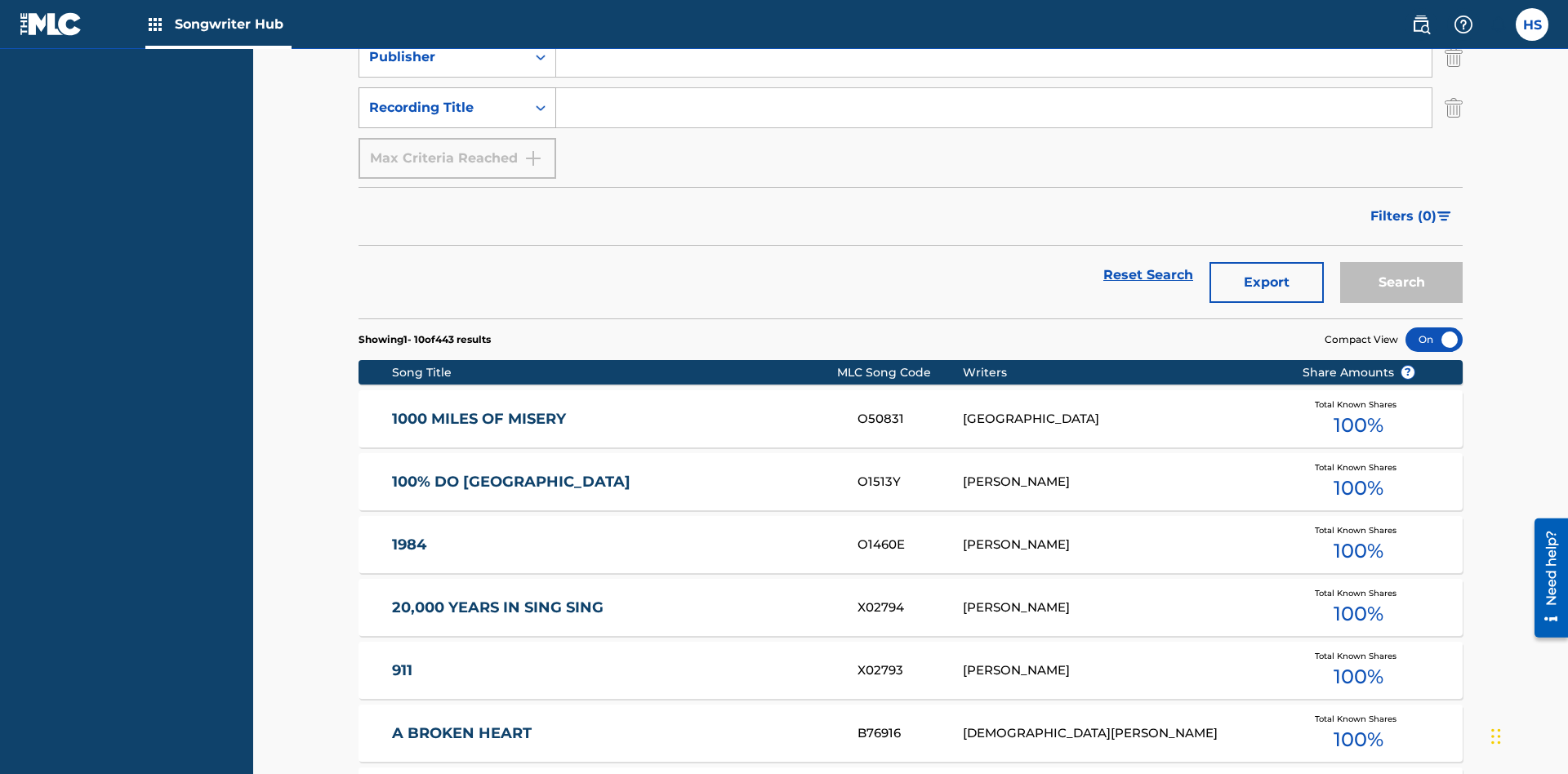
click at [443, 108] on div "Recording Title" at bounding box center [443, 108] width 147 height 19
click at [457, 148] on div "Recording Title" at bounding box center [457, 148] width 196 height 40
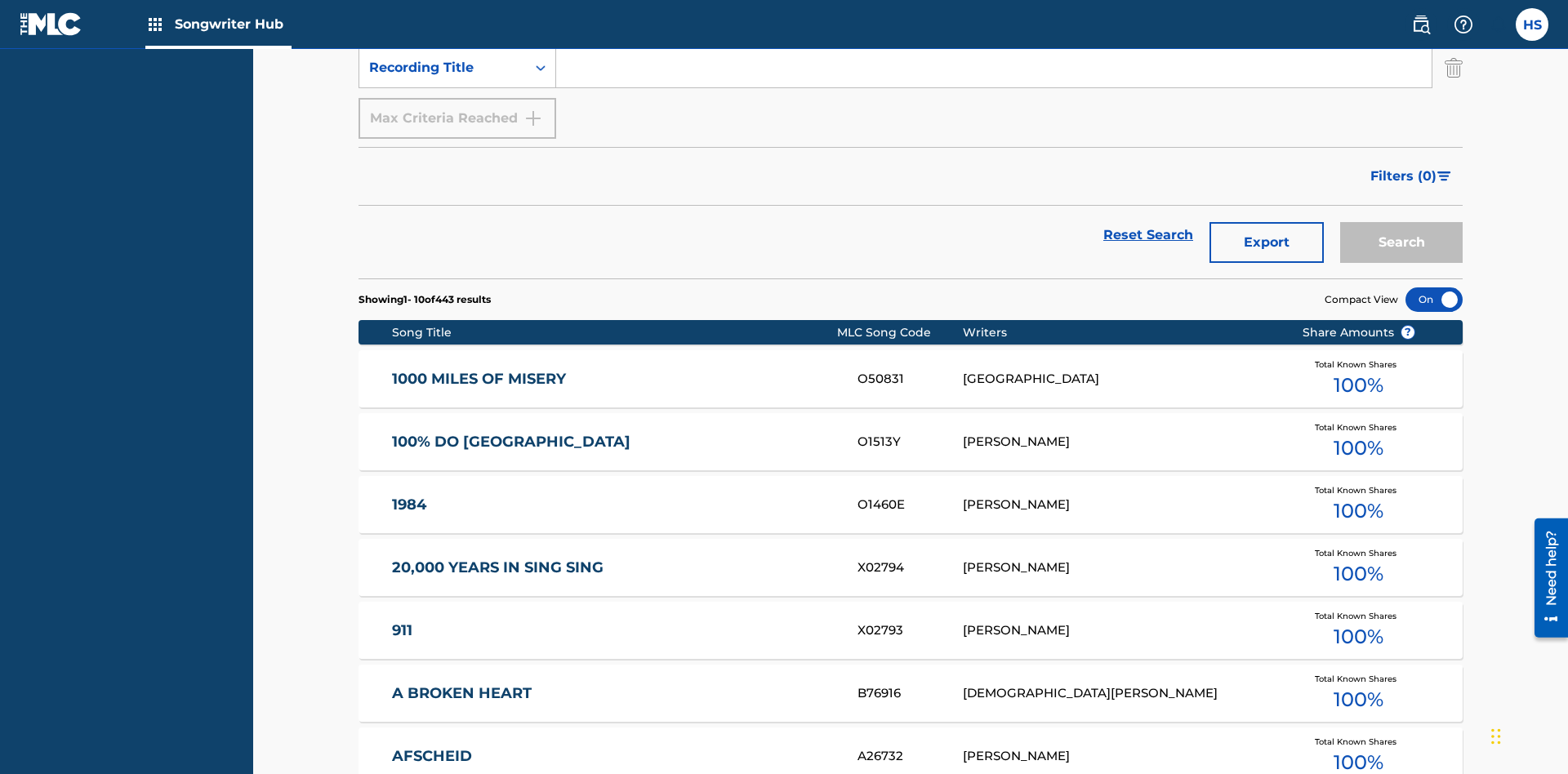
scroll to position [219, 0]
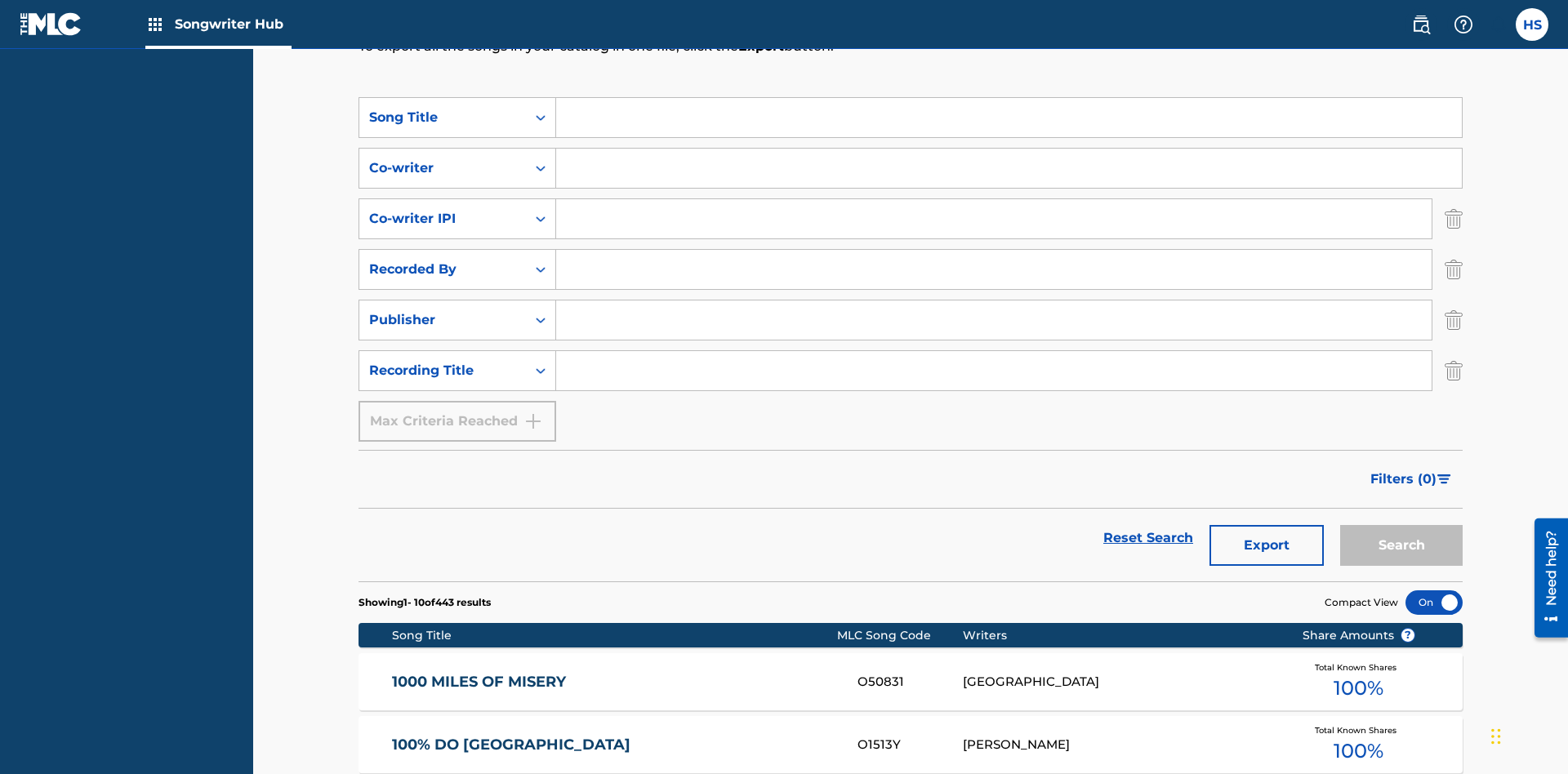
click at [1009, 118] on input "Search Form" at bounding box center [1009, 118] width 906 height 40
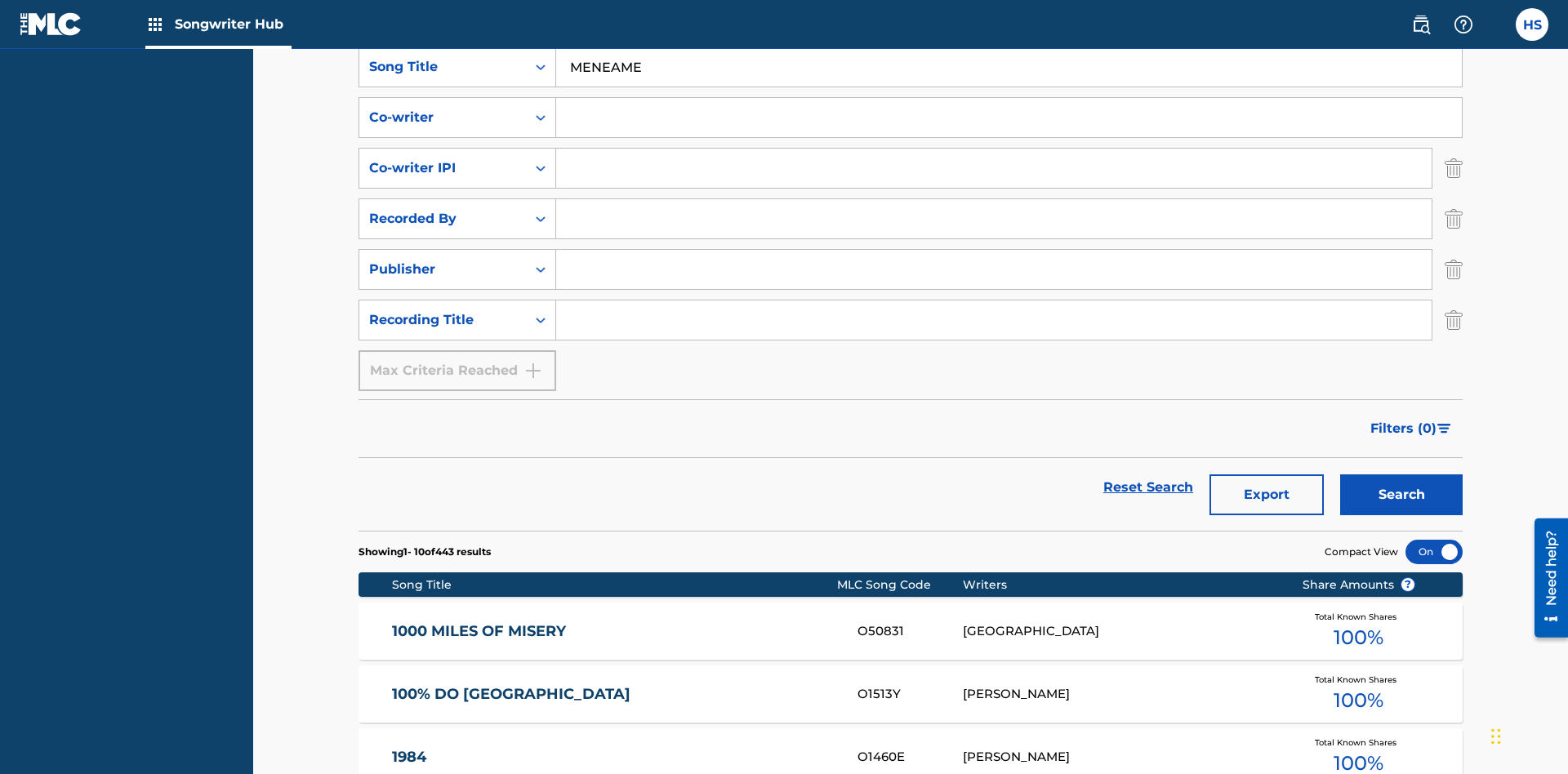
type input "MENEAME"
click at [1009, 118] on input "Search Form" at bounding box center [1009, 118] width 906 height 40
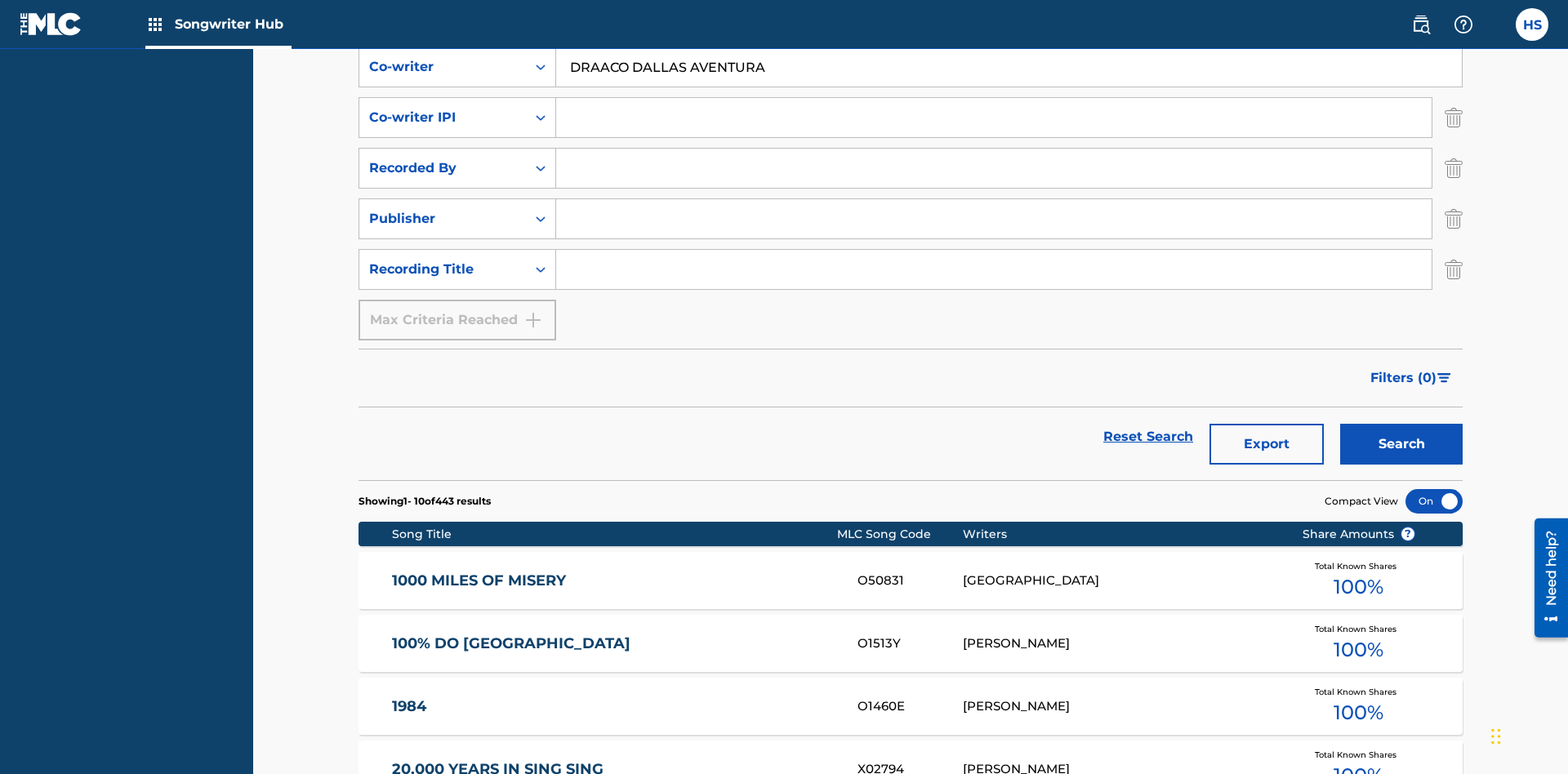
type input "DRAACO DALLAS AVENTURA"
click at [994, 118] on input "Search Form" at bounding box center [994, 118] width 876 height 40
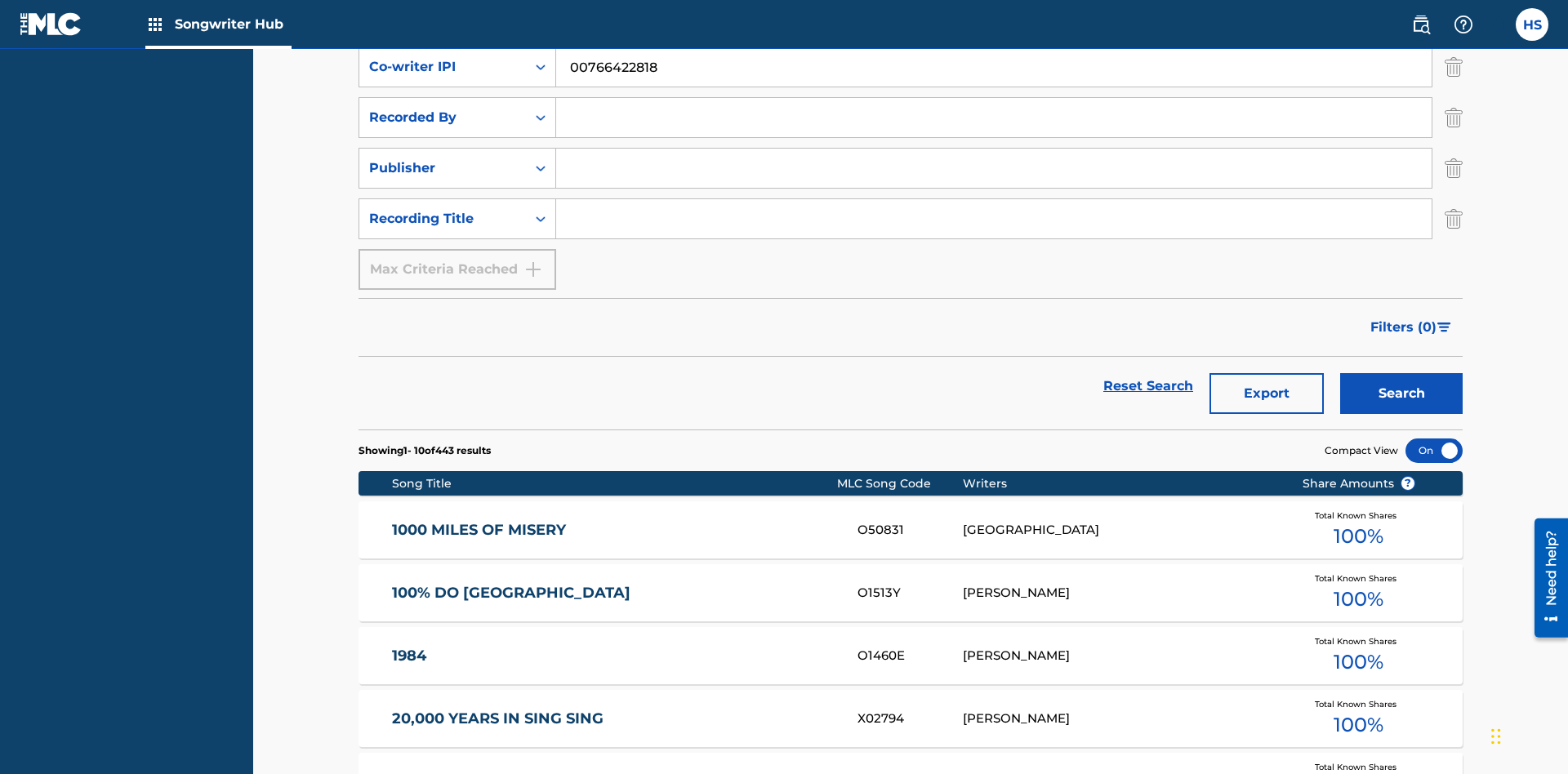
type input "00766422818"
click at [994, 118] on input "Search Form" at bounding box center [994, 118] width 876 height 40
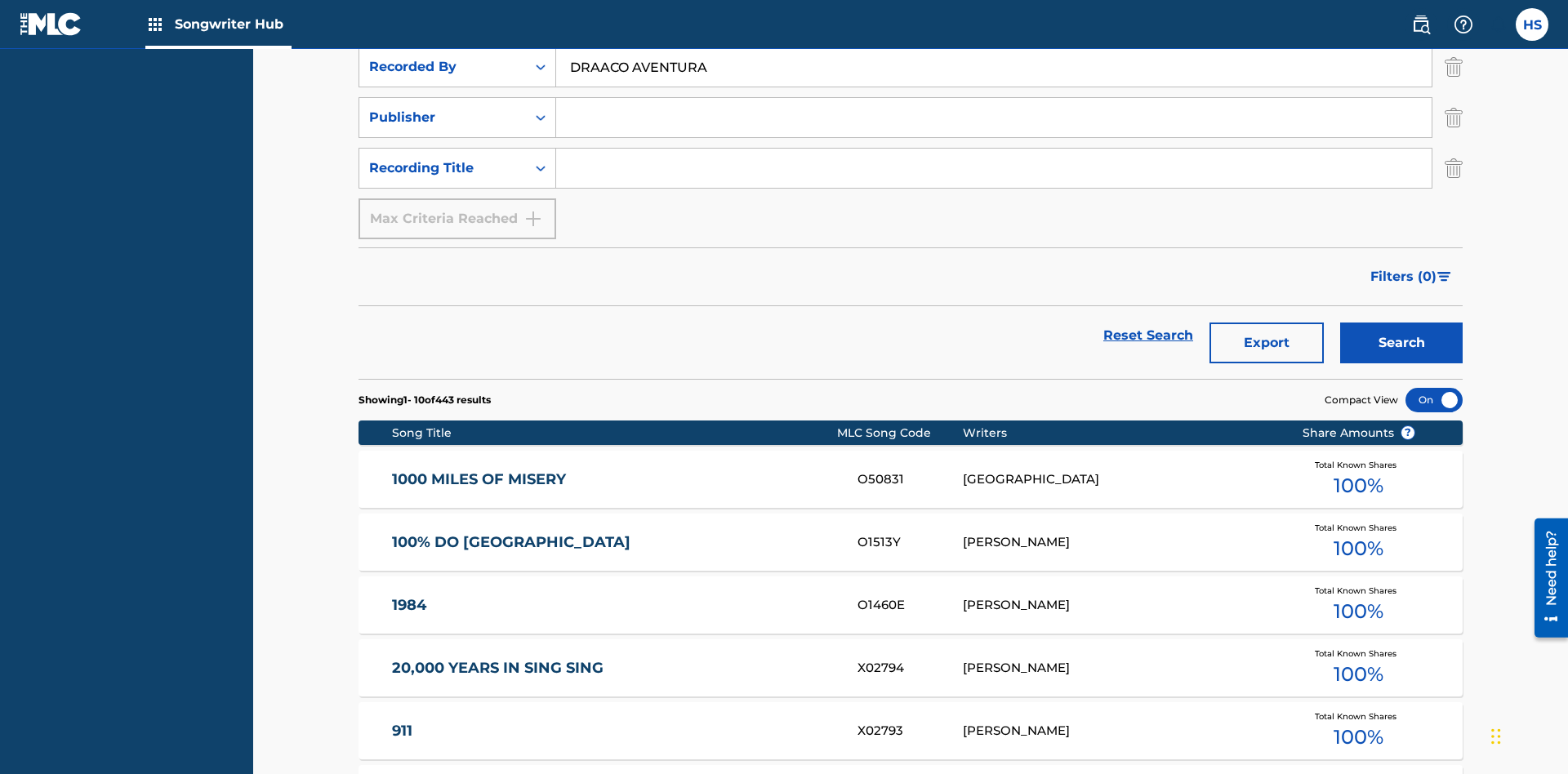
type input "DRAACO AVENTURA"
click at [994, 118] on input "Search Form" at bounding box center [994, 118] width 876 height 40
type input "DRAACO AVENTURA PUB DESIGNEE"
